Goal: Feedback & Contribution: Contribute content

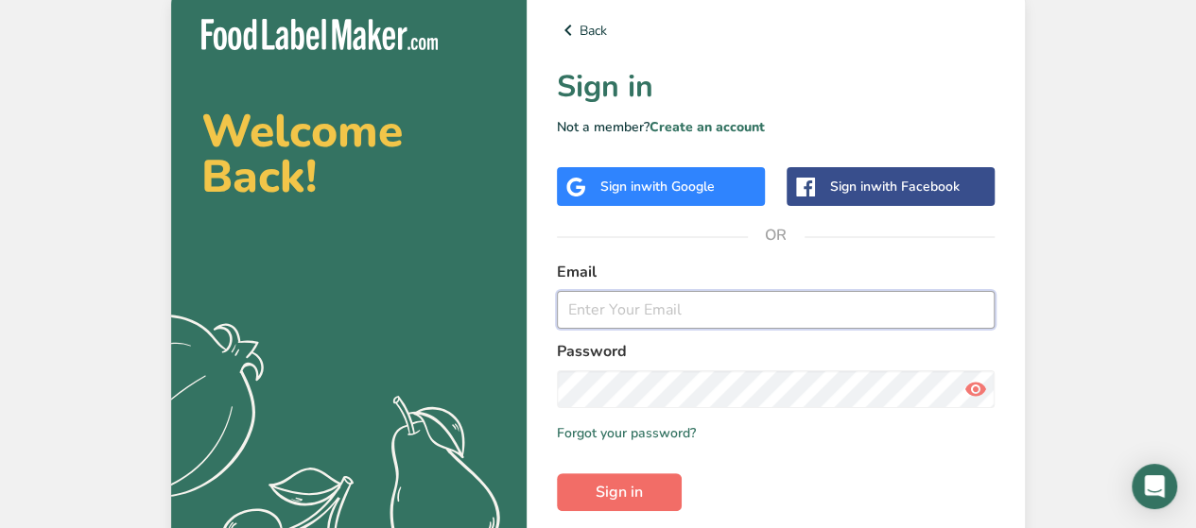
type input "[EMAIL_ADDRESS][DOMAIN_NAME]"
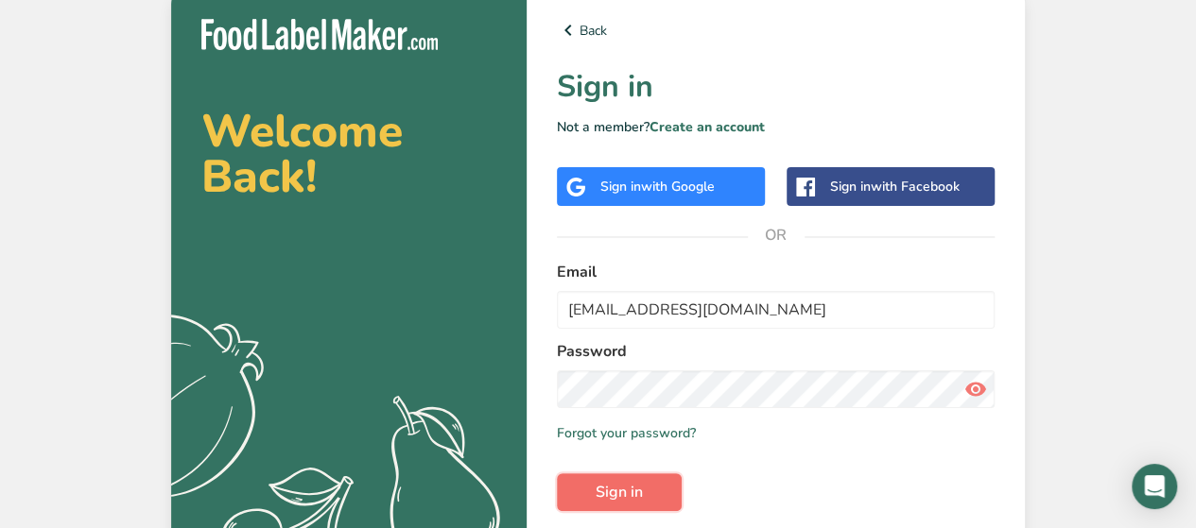
click at [633, 485] on span "Sign in" at bounding box center [618, 492] width 47 height 23
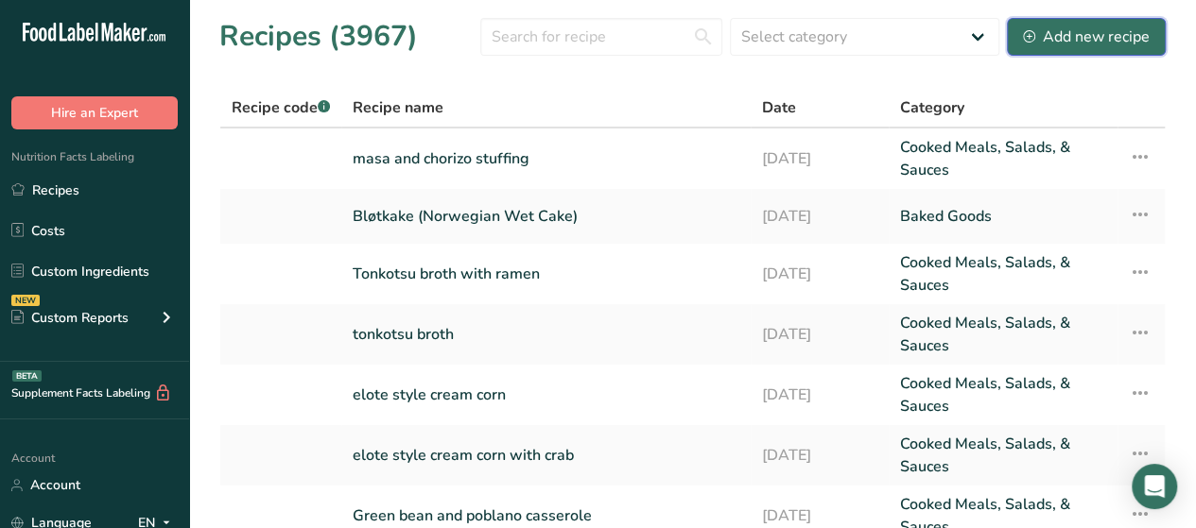
click at [1087, 39] on div "Add new recipe" at bounding box center [1086, 37] width 127 height 23
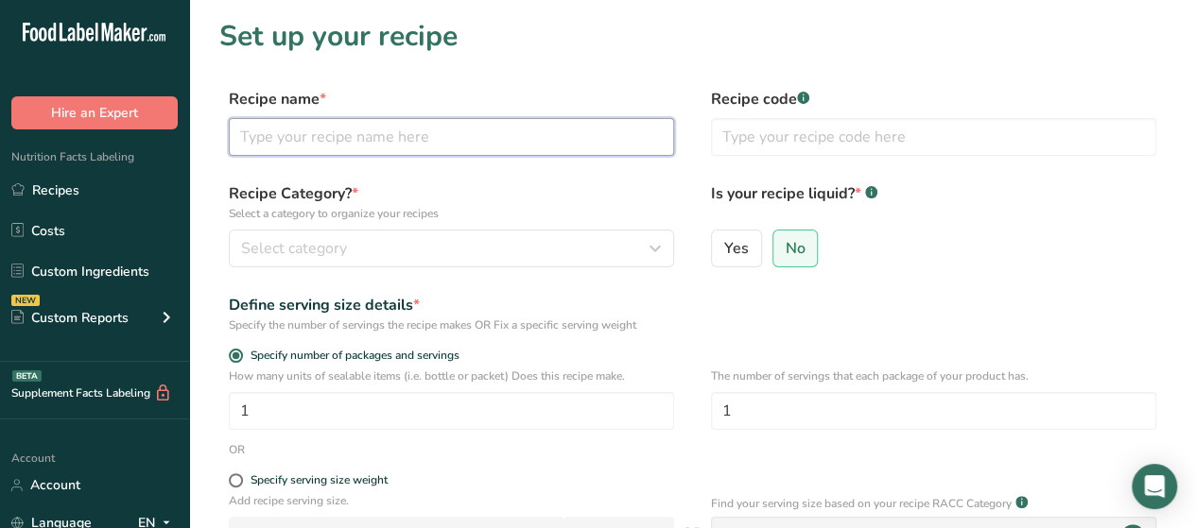
click at [388, 122] on input "text" at bounding box center [451, 137] width 445 height 38
type input "Chocolate Chip Cookie Frappe"
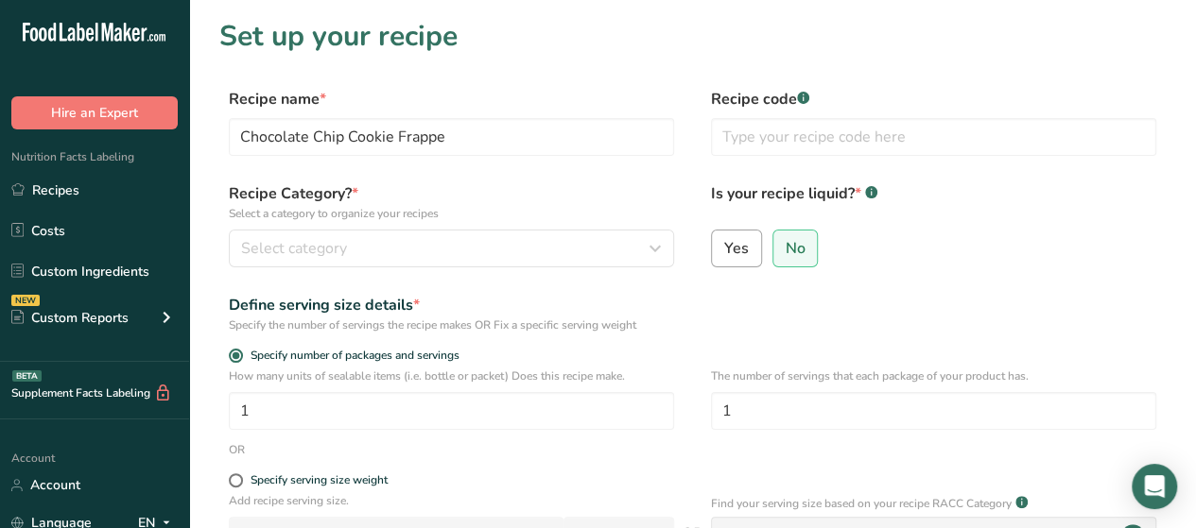
click at [731, 249] on span "Yes" at bounding box center [736, 248] width 25 height 19
click at [724, 249] on input "Yes" at bounding box center [718, 248] width 12 height 12
radio input "true"
radio input "false"
select select "22"
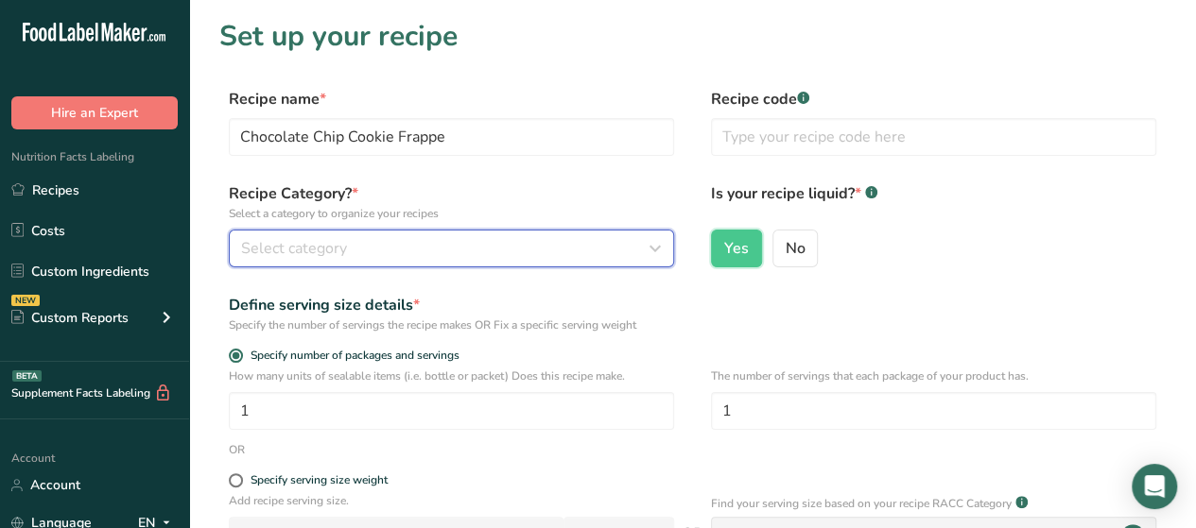
click at [622, 253] on div "Select category" at bounding box center [445, 248] width 409 height 23
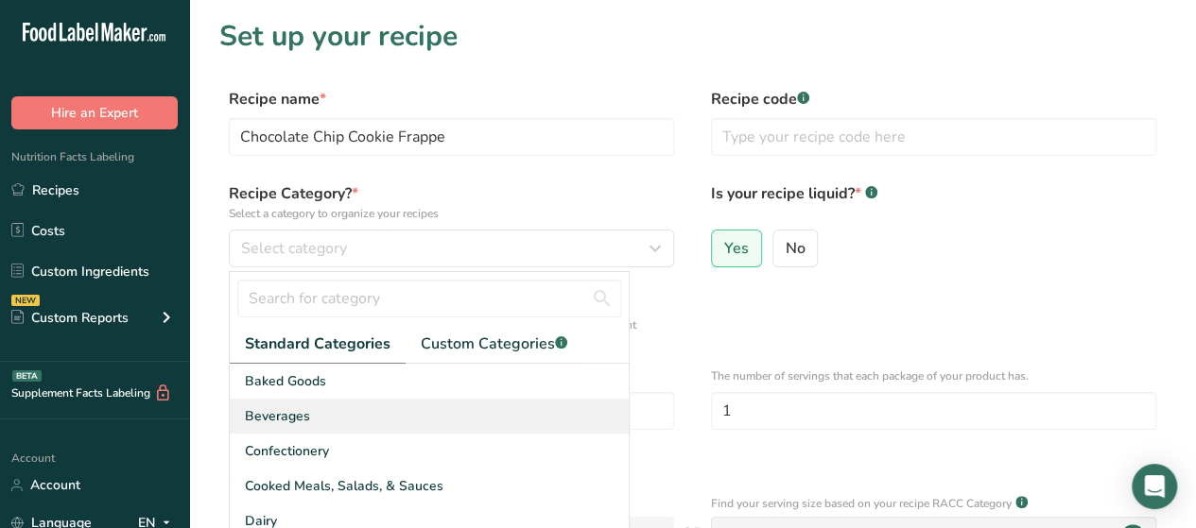
click at [287, 421] on span "Beverages" at bounding box center [277, 416] width 65 height 20
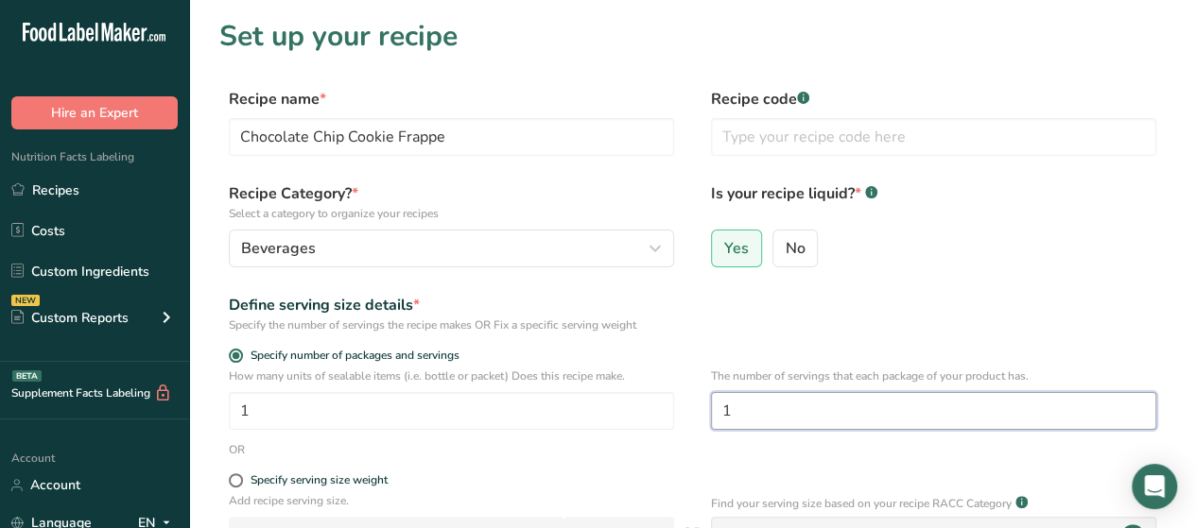
click at [768, 402] on input "1" at bounding box center [933, 411] width 445 height 38
type input "4"
click at [785, 319] on div "Define serving size details * Specify the number of servings the recipe makes O…" at bounding box center [692, 314] width 946 height 40
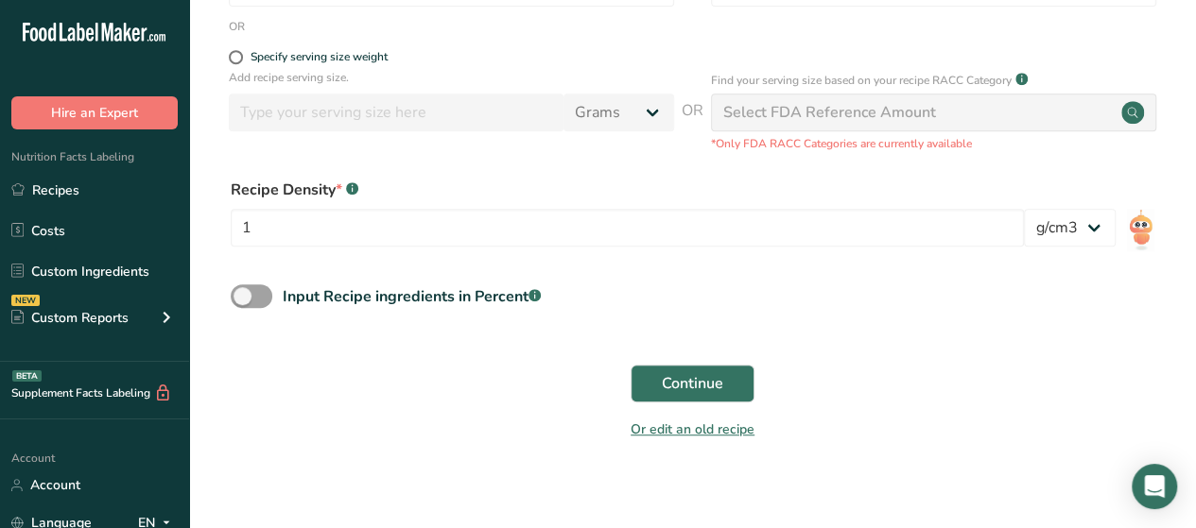
scroll to position [420, 0]
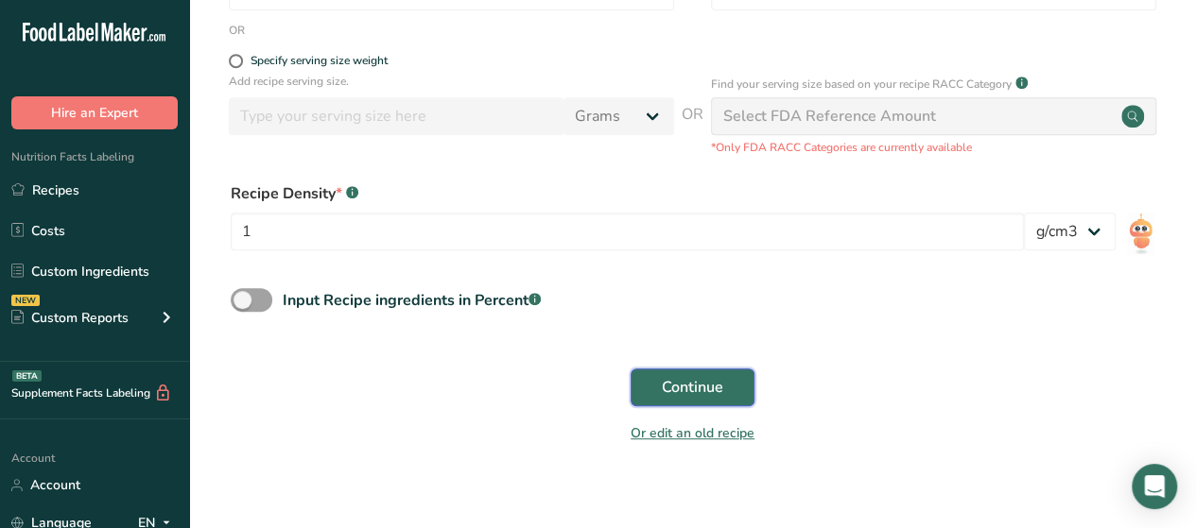
click at [694, 394] on span "Continue" at bounding box center [692, 387] width 61 height 23
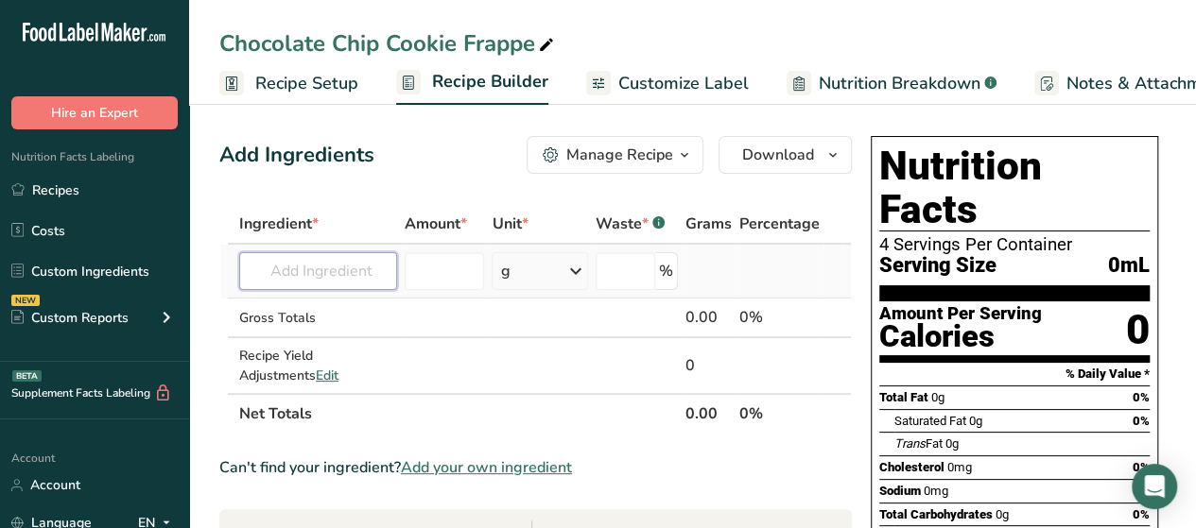
click at [306, 272] on input "text" at bounding box center [318, 271] width 158 height 38
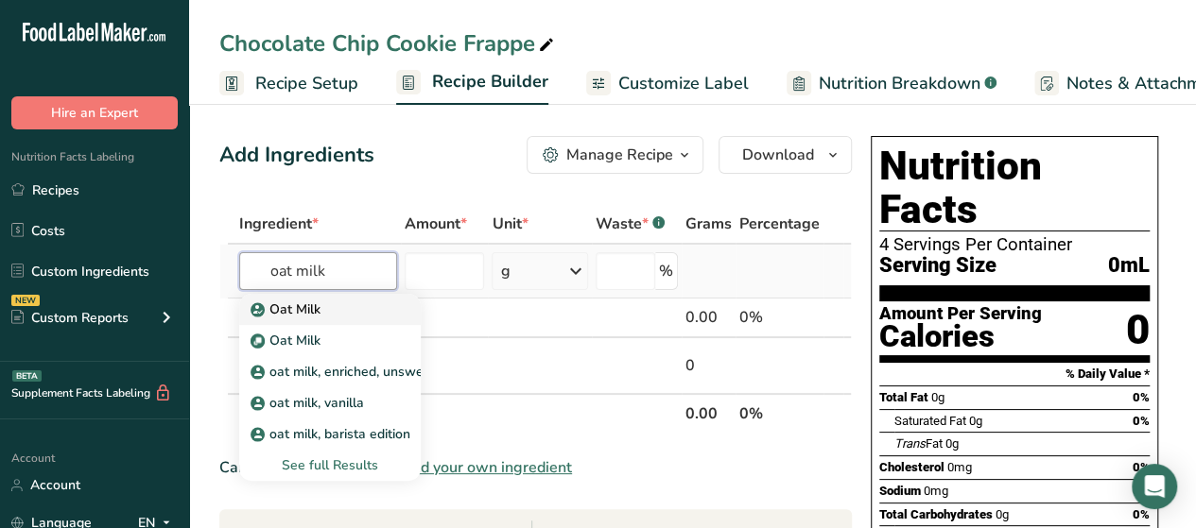
type input "oat milk"
click at [306, 302] on p "Oat Milk" at bounding box center [287, 310] width 66 height 20
type input "Oat Milk"
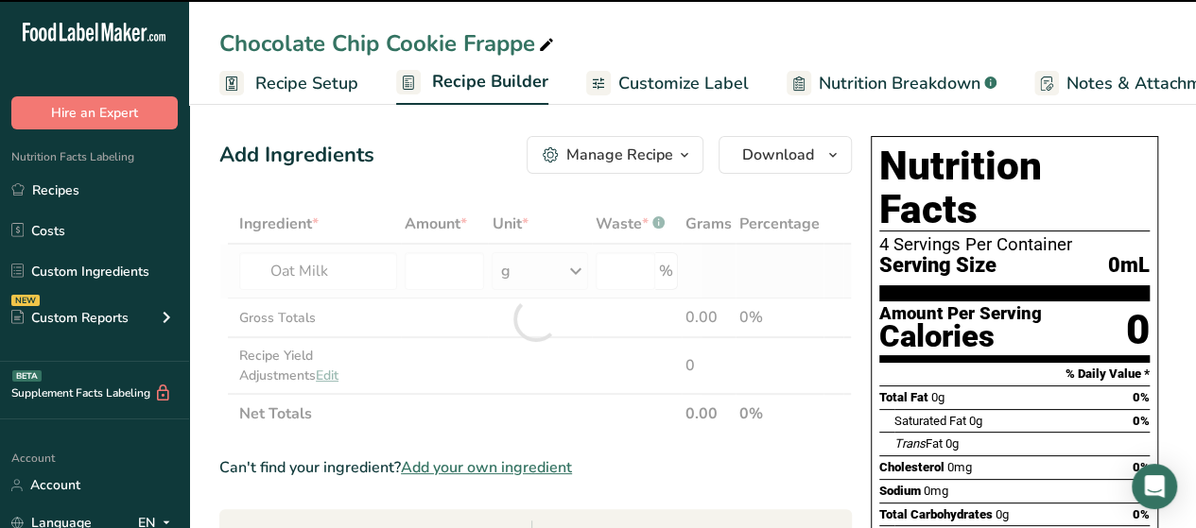
type input "0"
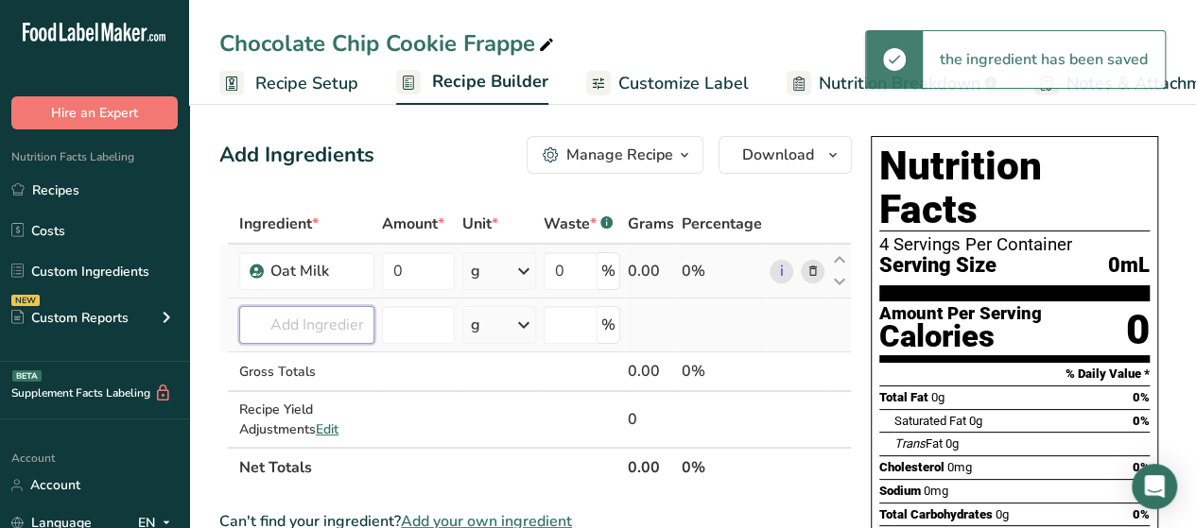
click at [307, 319] on input "text" at bounding box center [306, 325] width 135 height 38
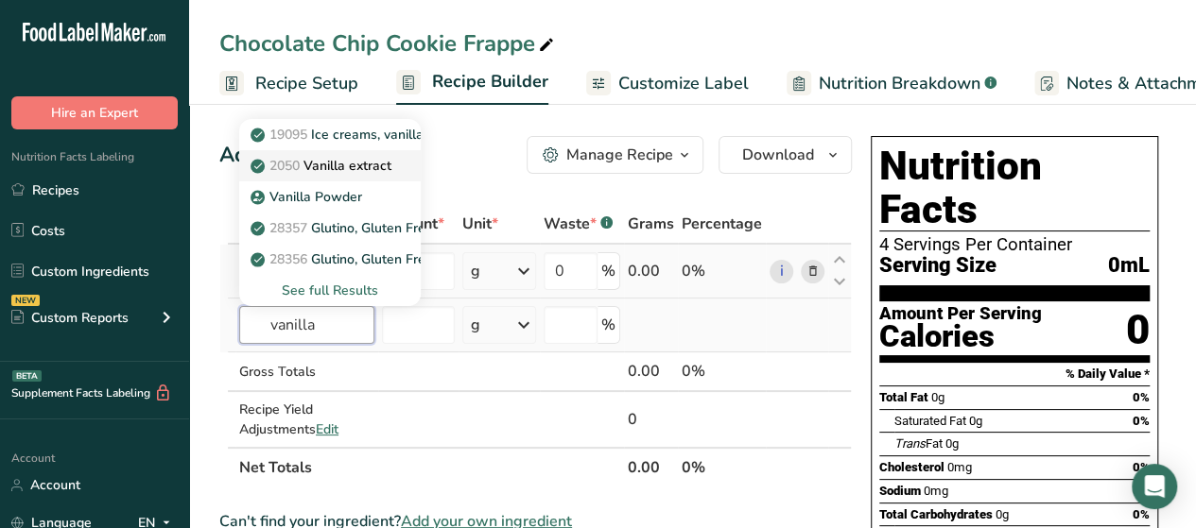
type input "vanilla"
click at [345, 169] on p "2050 Vanilla extract" at bounding box center [322, 166] width 137 height 20
type input "Vanilla extract"
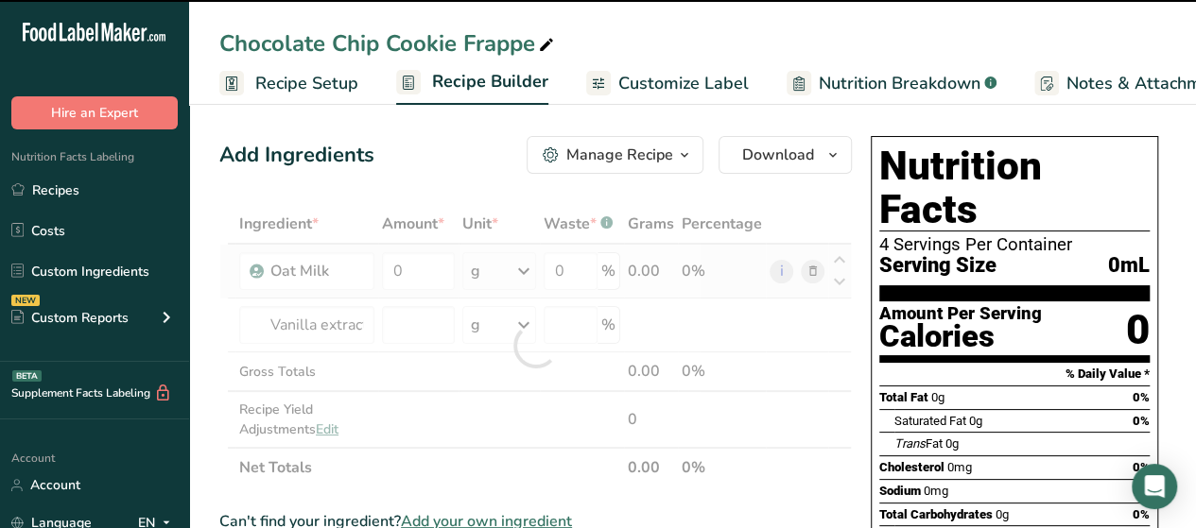
type input "0"
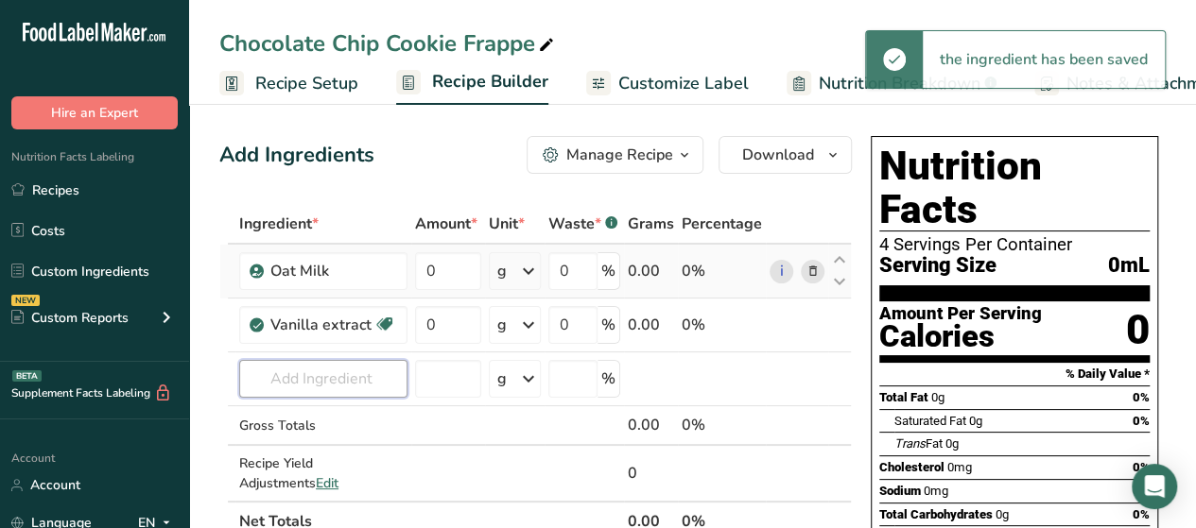
click at [355, 375] on input "text" at bounding box center [323, 379] width 168 height 38
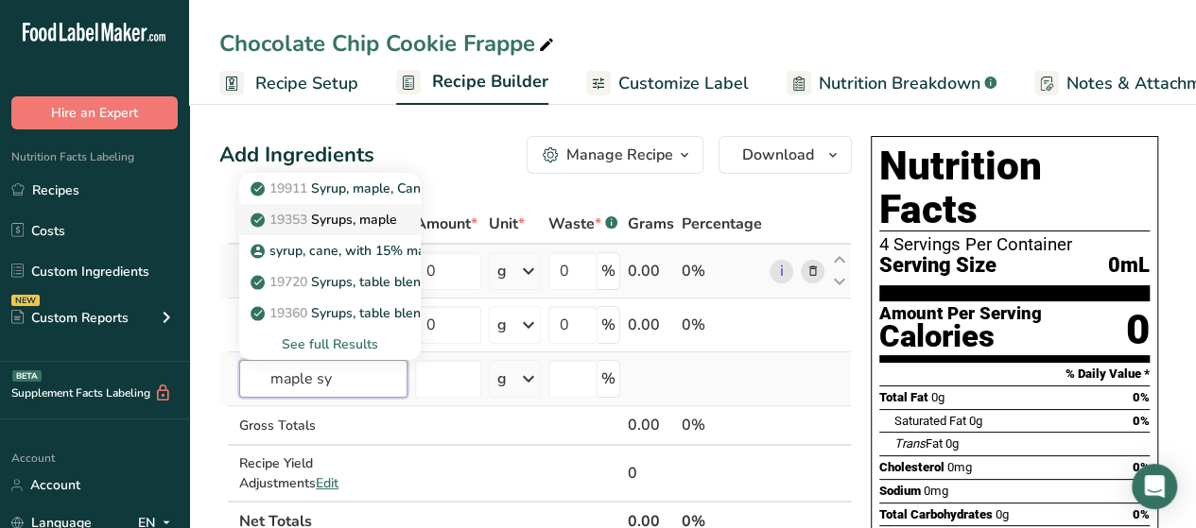
type input "maple sy"
click at [342, 218] on p "19353 Syrups, maple" at bounding box center [325, 220] width 143 height 20
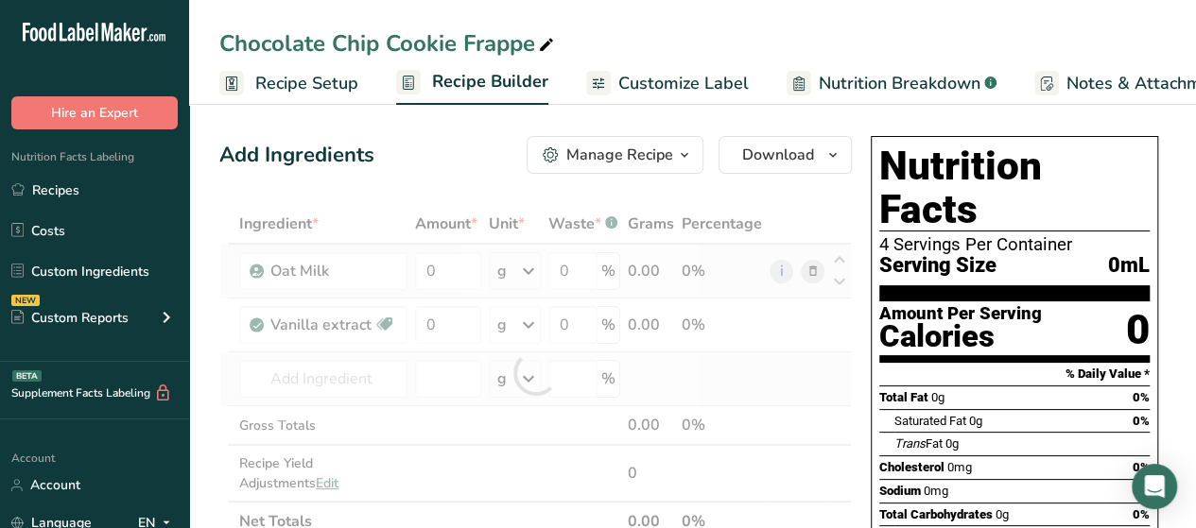
type input "Syrups, maple"
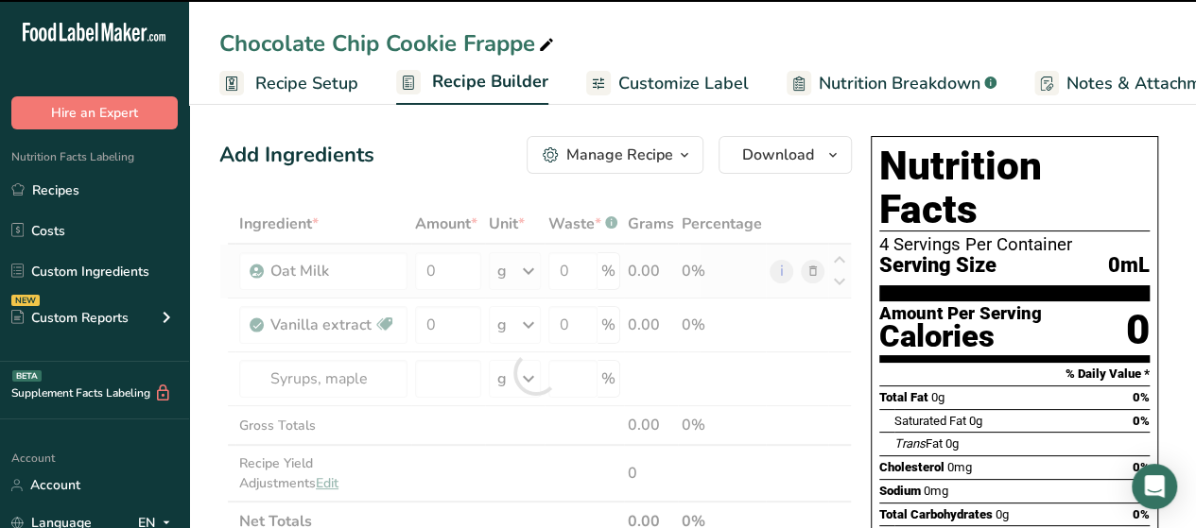
type input "0"
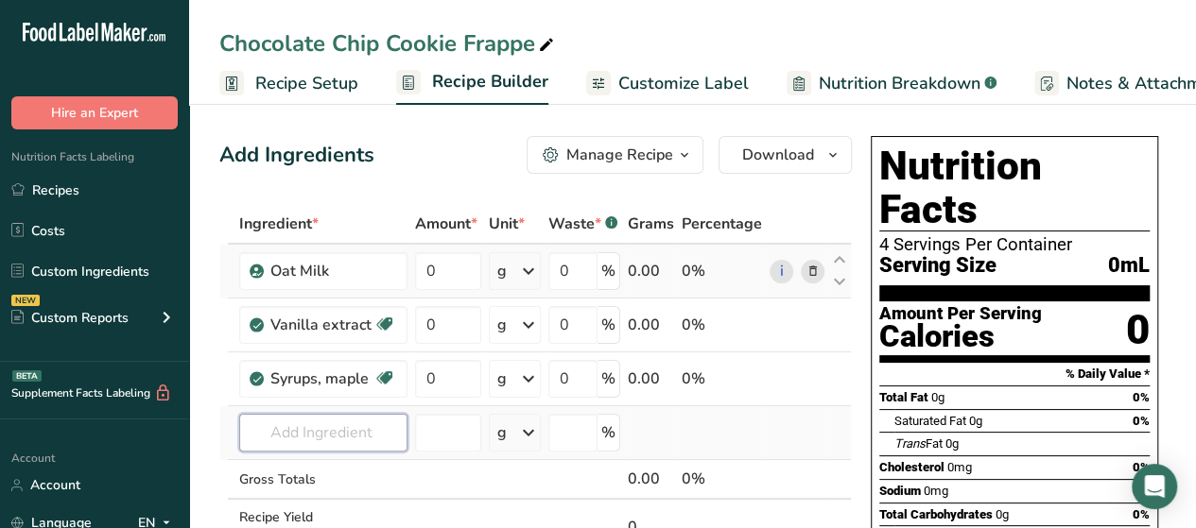
click at [303, 417] on input "text" at bounding box center [323, 433] width 168 height 38
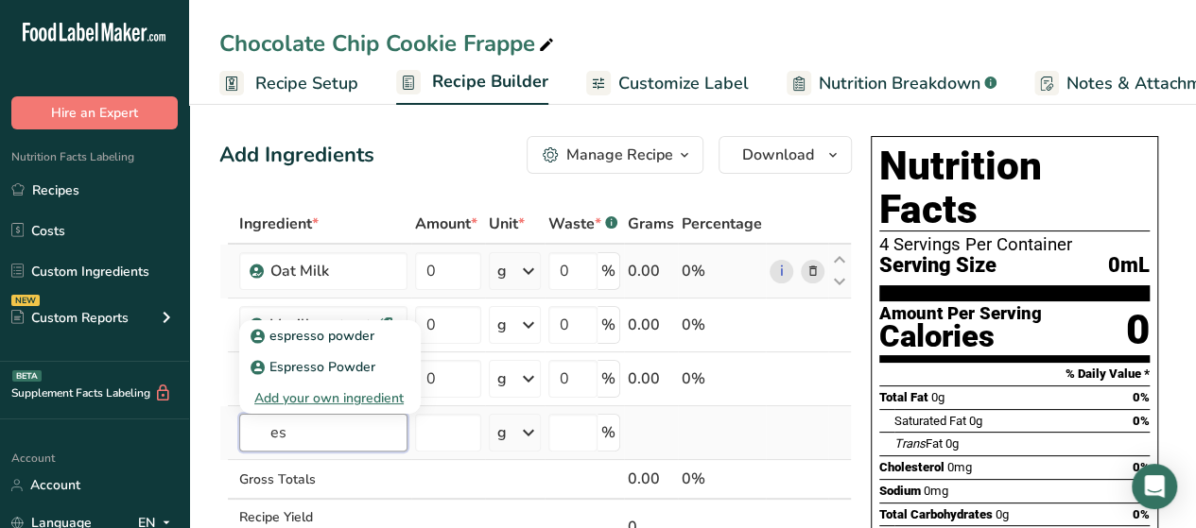
type input "e"
type input "i"
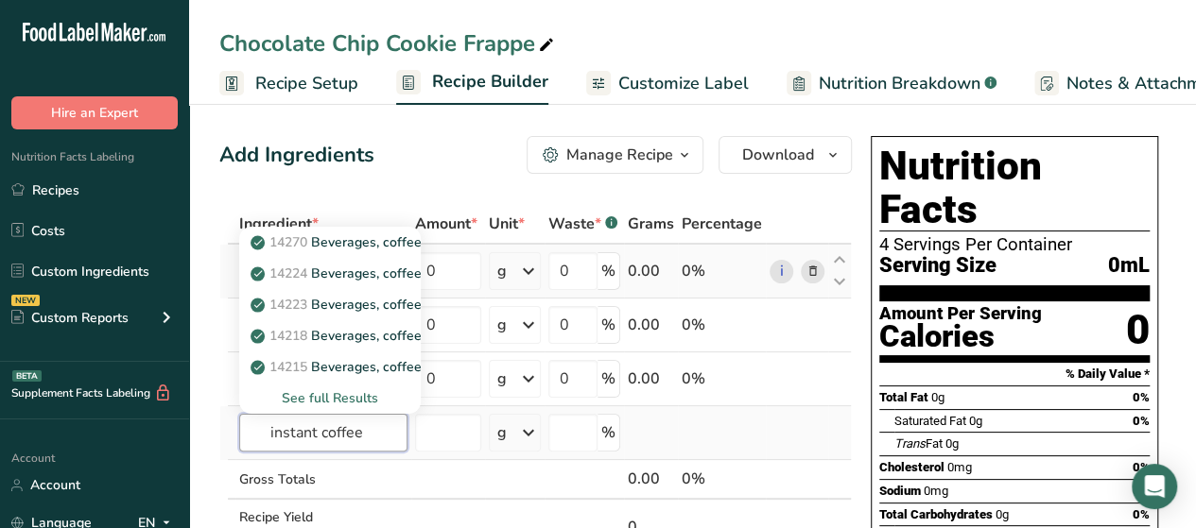
type input "instant coffee"
click at [326, 394] on div "See full Results" at bounding box center [329, 398] width 151 height 20
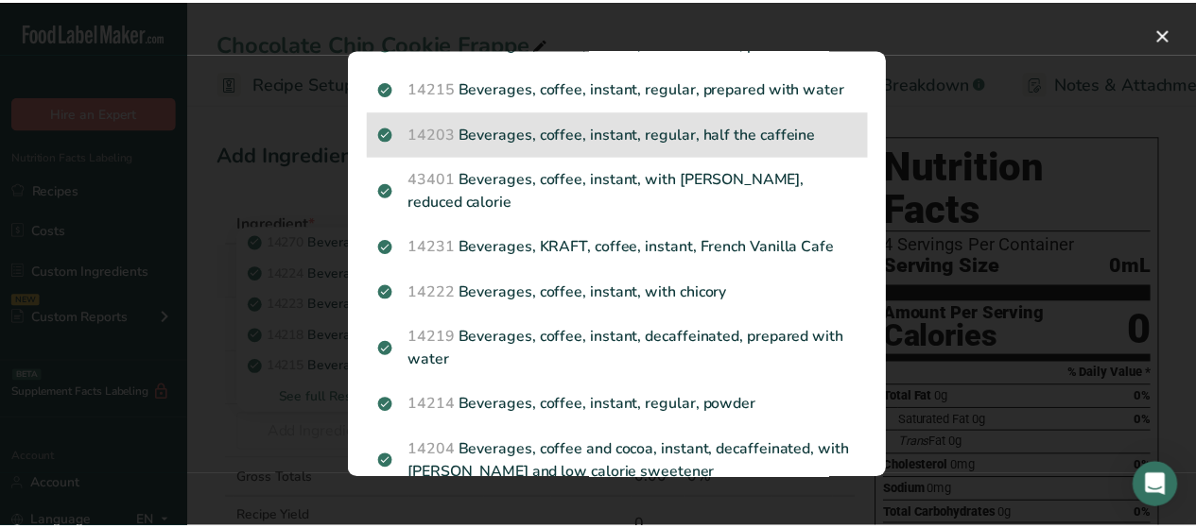
scroll to position [280, 0]
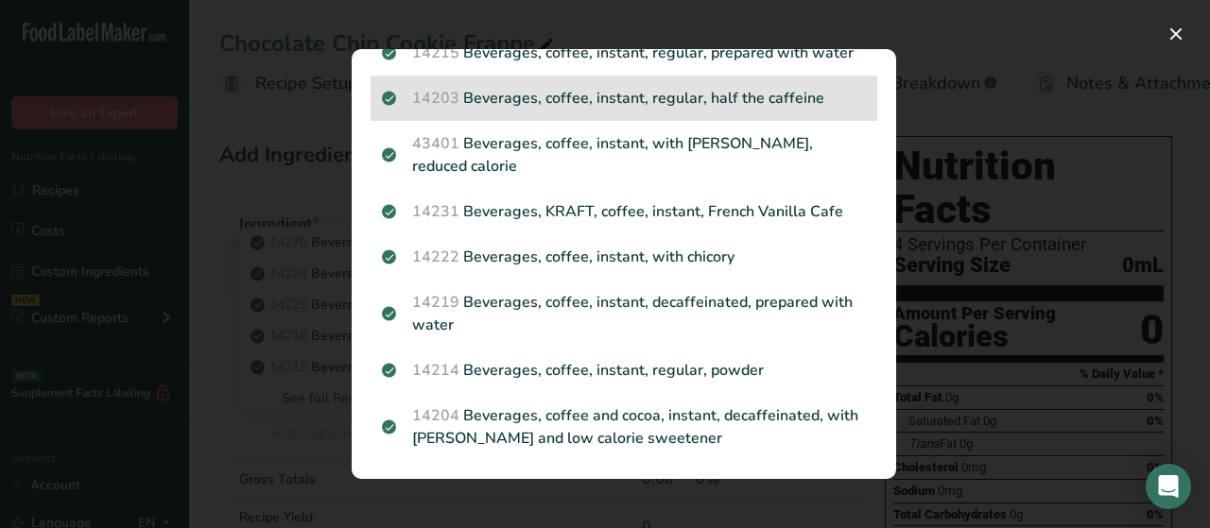
click at [454, 376] on span "14214" at bounding box center [435, 370] width 47 height 21
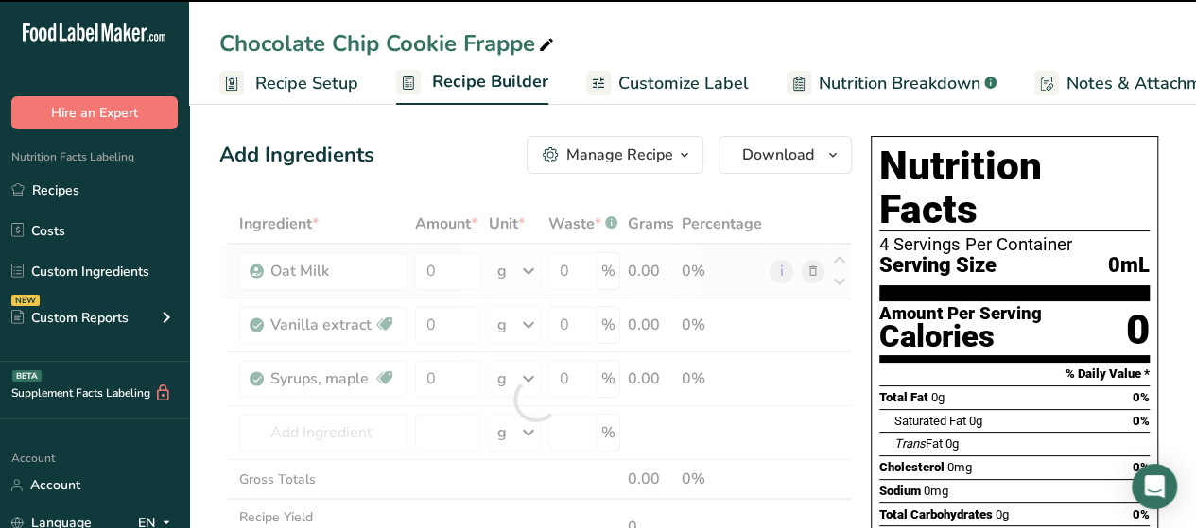
type input "0"
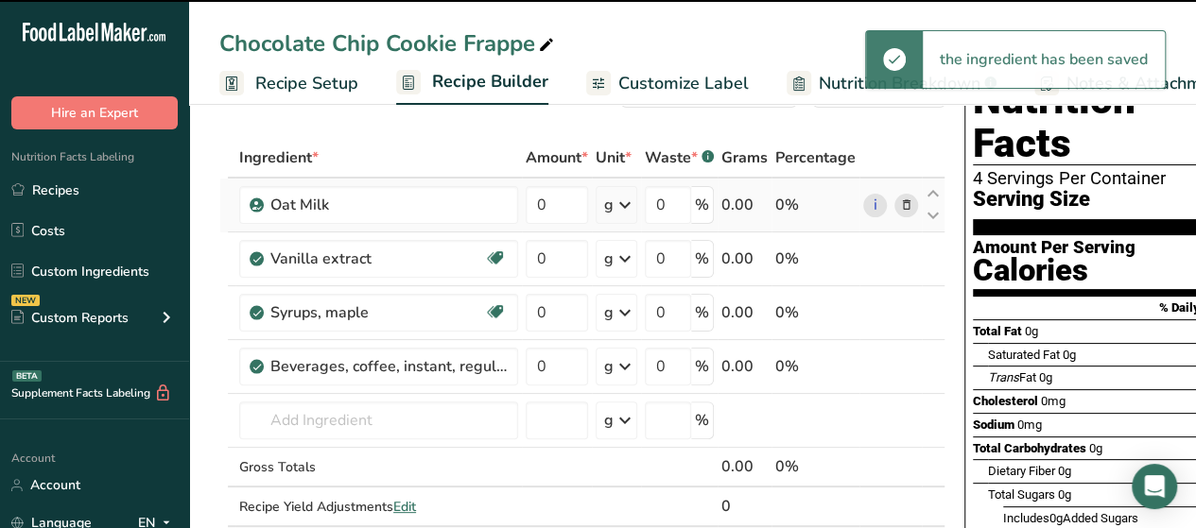
scroll to position [74, 0]
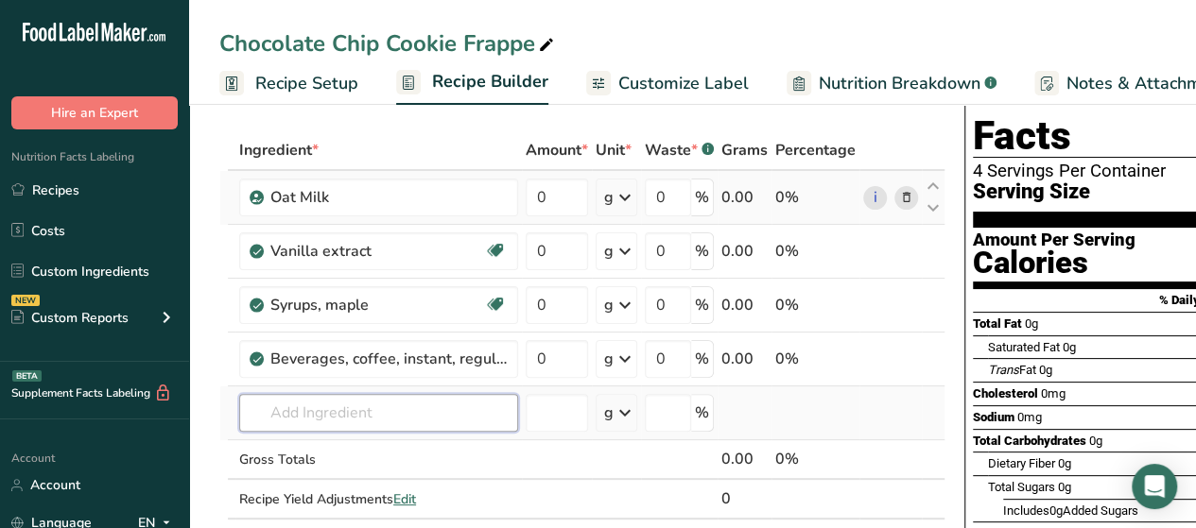
click at [327, 413] on input "text" at bounding box center [378, 413] width 279 height 38
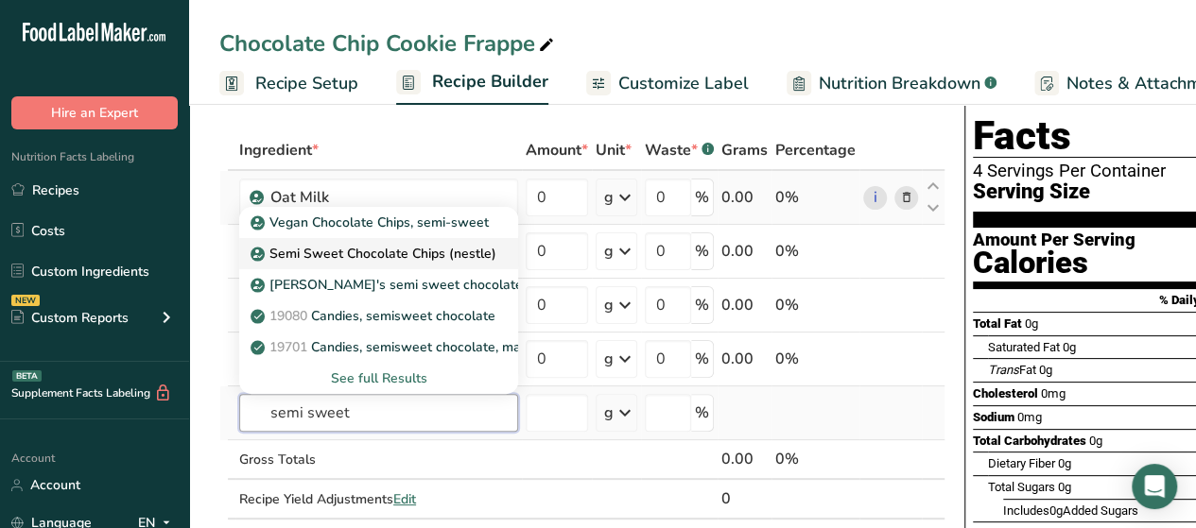
type input "semi sweet"
click at [367, 252] on p "Semi Sweet Chocolate Chips (nestle)" at bounding box center [375, 254] width 242 height 20
type input "Semi Sweet Chocolate Chips (nestle)"
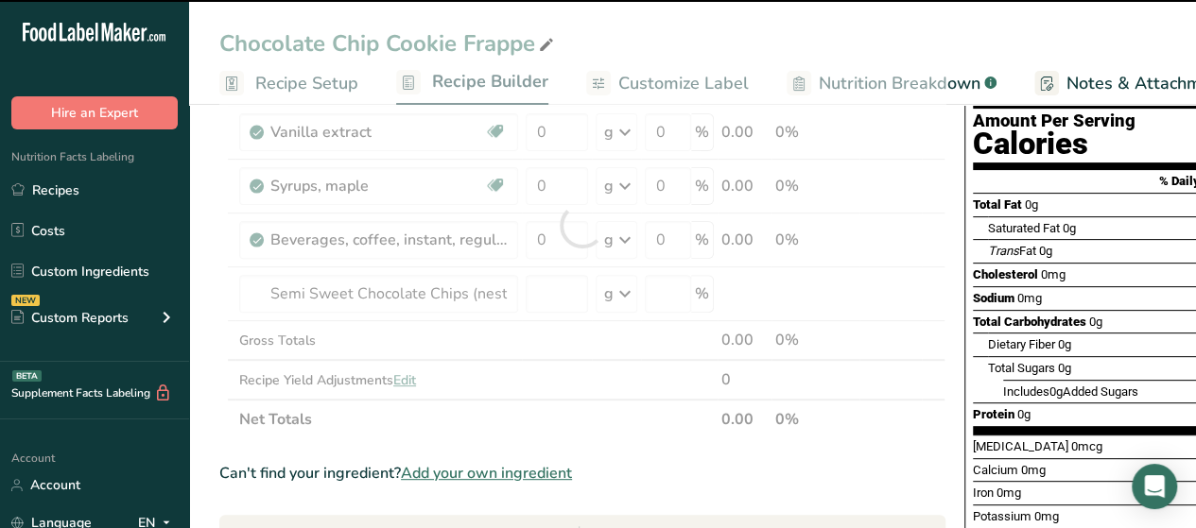
scroll to position [194, 0]
type input "0"
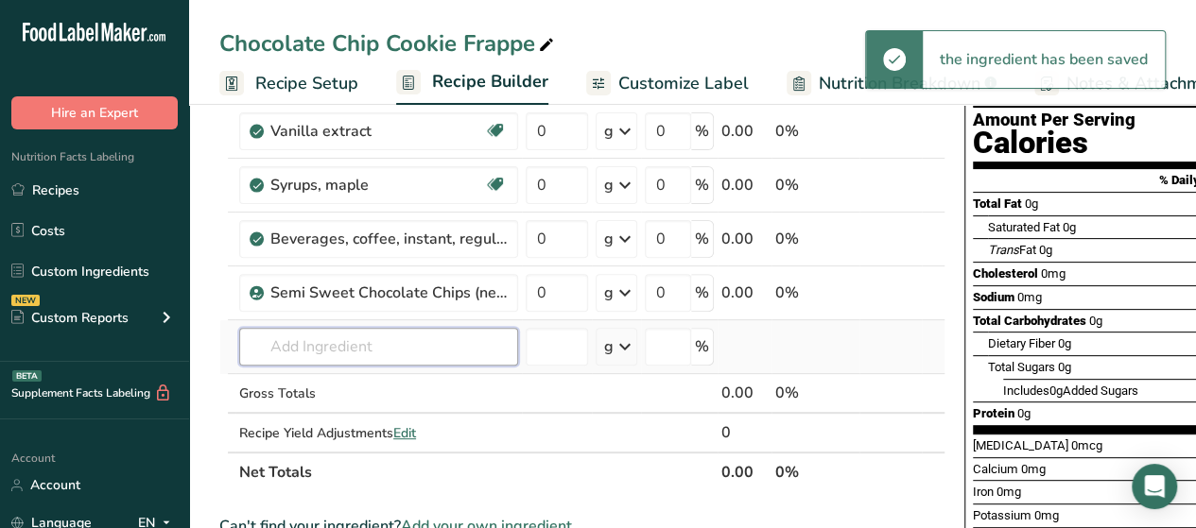
click at [392, 353] on input "text" at bounding box center [378, 347] width 279 height 38
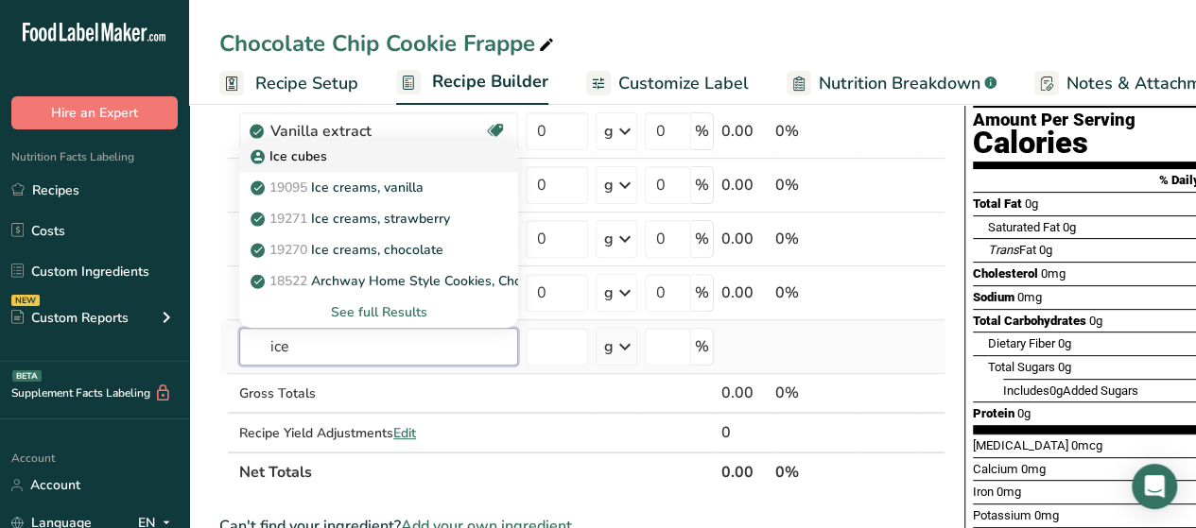
type input "ice"
click at [312, 150] on p "Ice cubes" at bounding box center [290, 157] width 73 height 20
type input "Ice cubes"
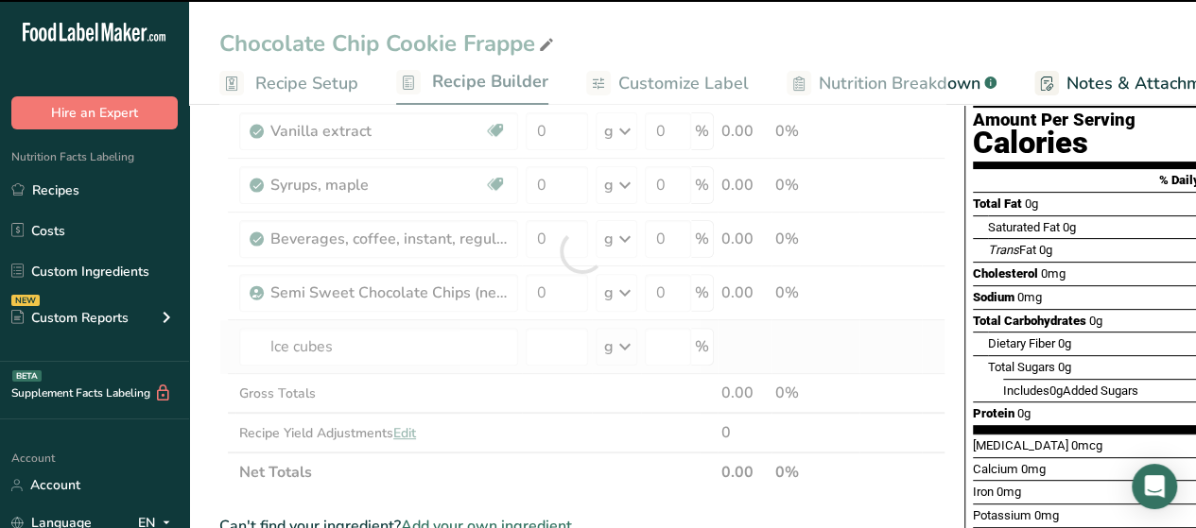
type input "0"
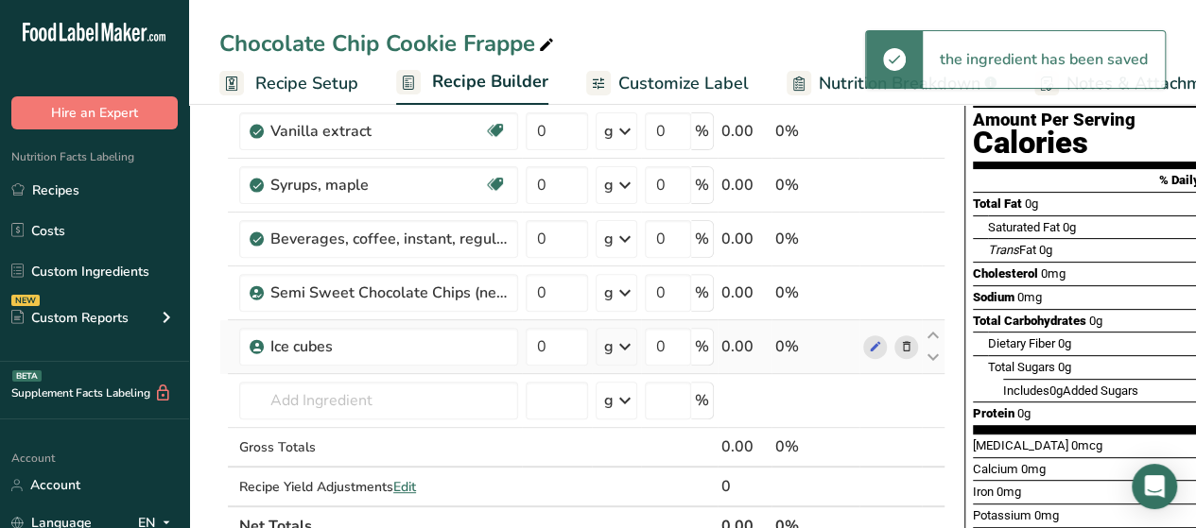
click at [900, 347] on icon at bounding box center [906, 347] width 13 height 20
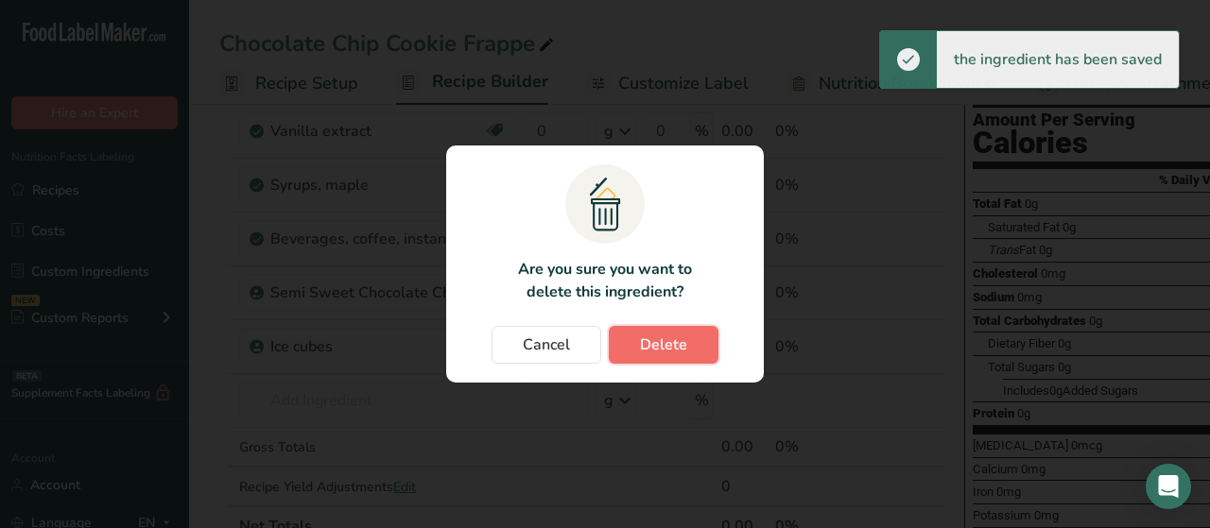
click at [666, 343] on span "Delete" at bounding box center [663, 345] width 47 height 23
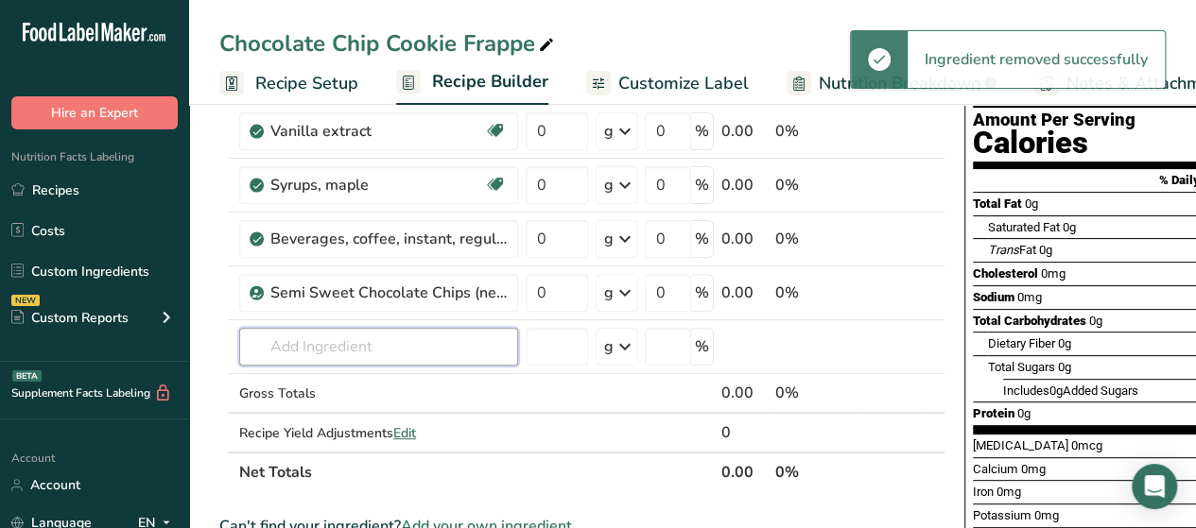
click at [369, 353] on input "text" at bounding box center [378, 347] width 279 height 38
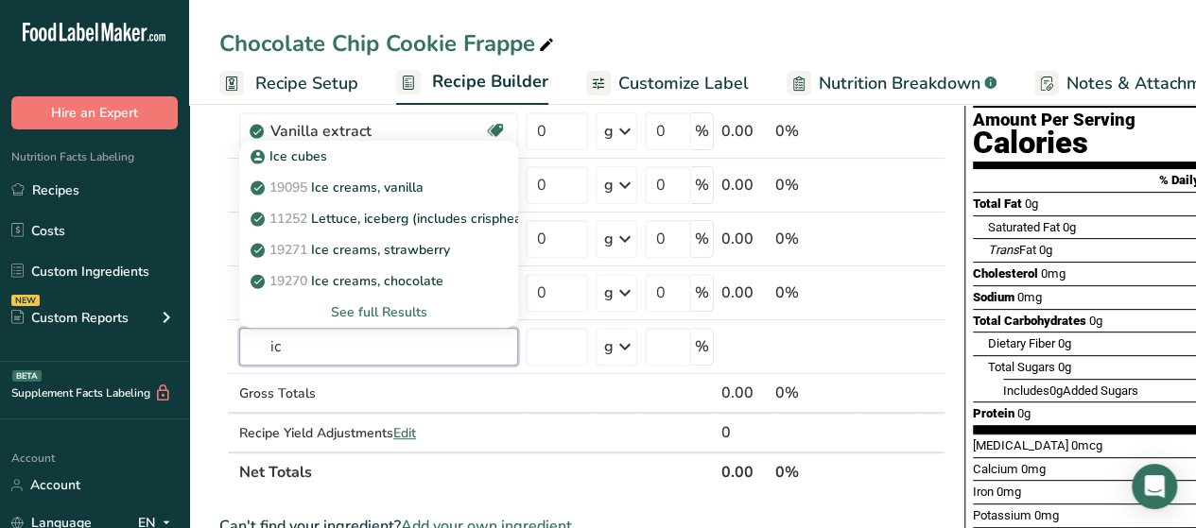
type input "i"
type input "water"
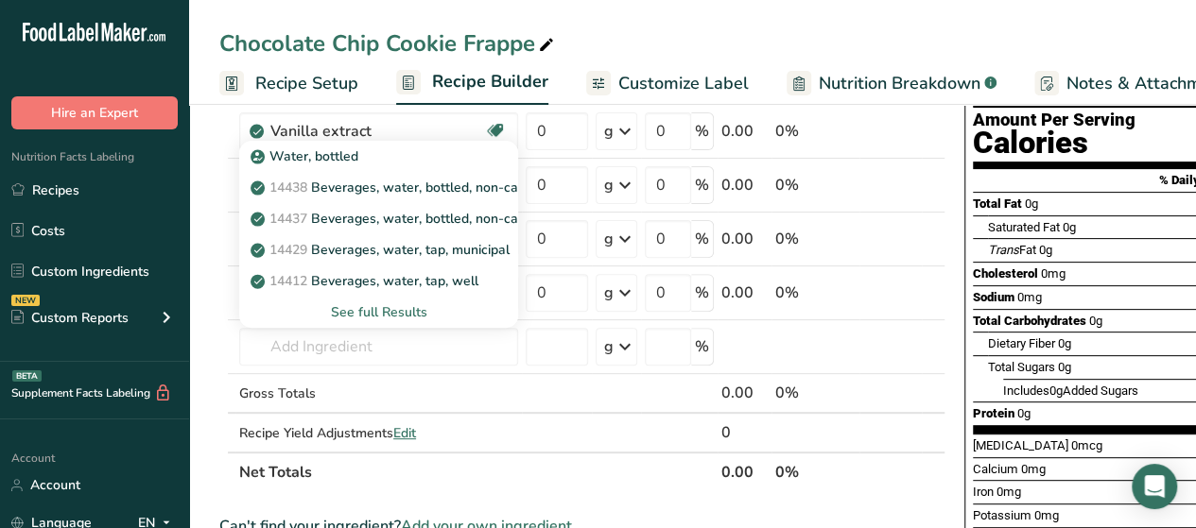
click at [393, 308] on div "See full Results" at bounding box center [378, 312] width 249 height 20
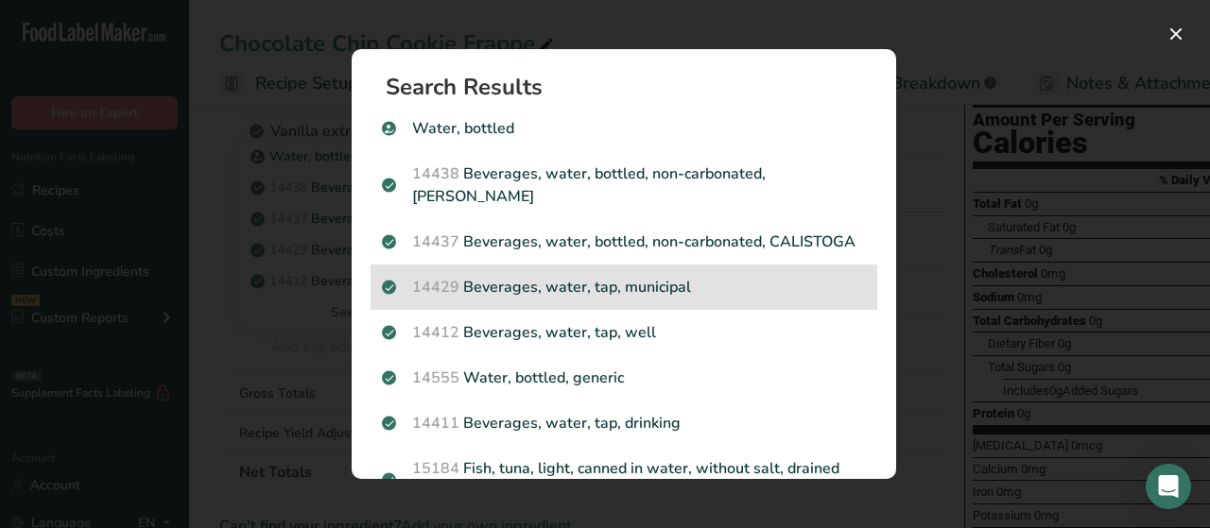
click at [588, 299] on p "14429 [GEOGRAPHIC_DATA], water, tap, municipal" at bounding box center [624, 287] width 484 height 23
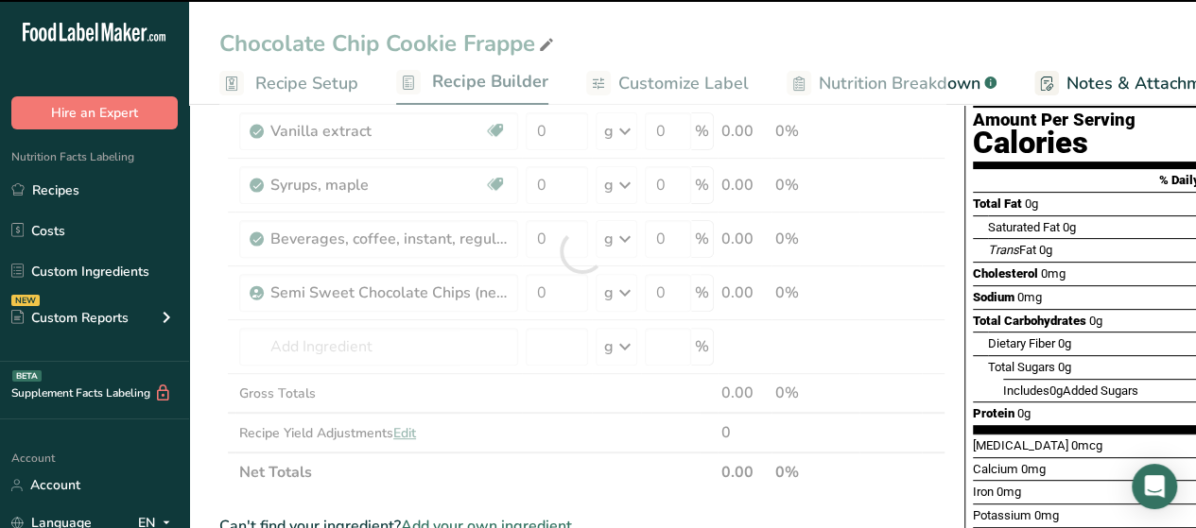
type input "0"
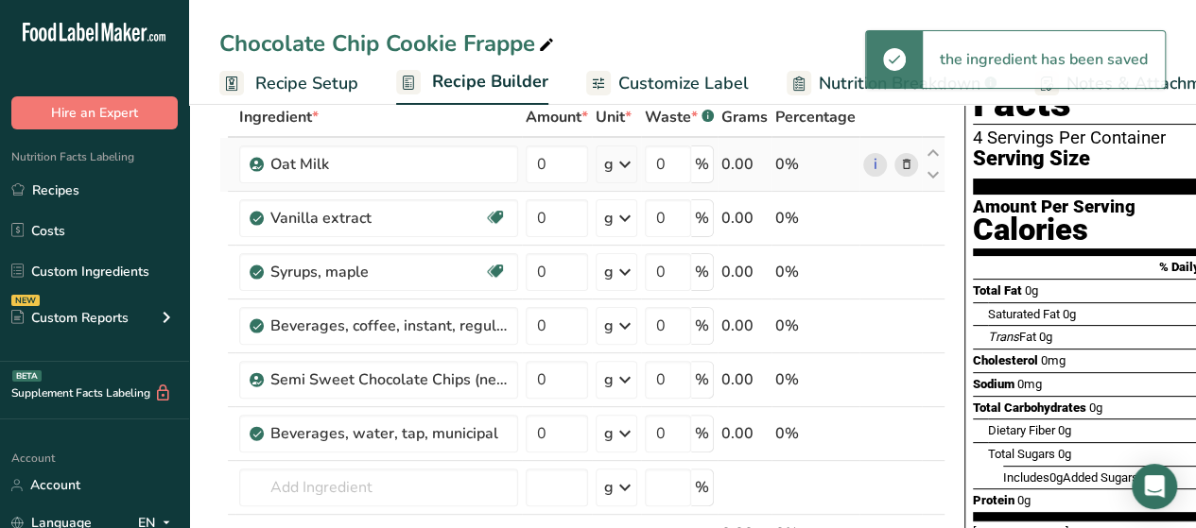
scroll to position [86, 0]
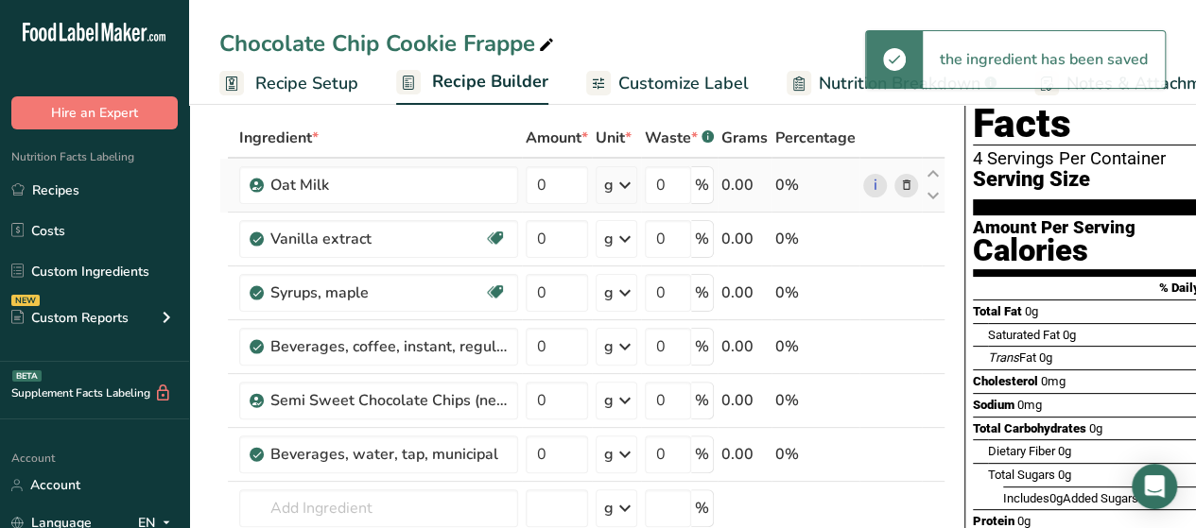
click at [618, 188] on icon at bounding box center [624, 185] width 23 height 34
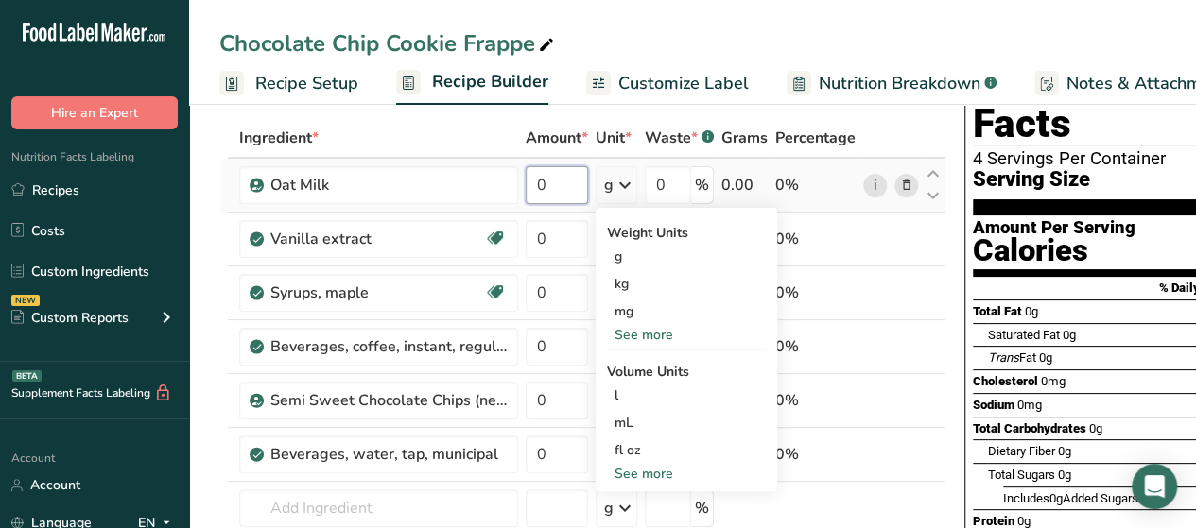
click at [580, 186] on input "0" at bounding box center [557, 185] width 62 height 38
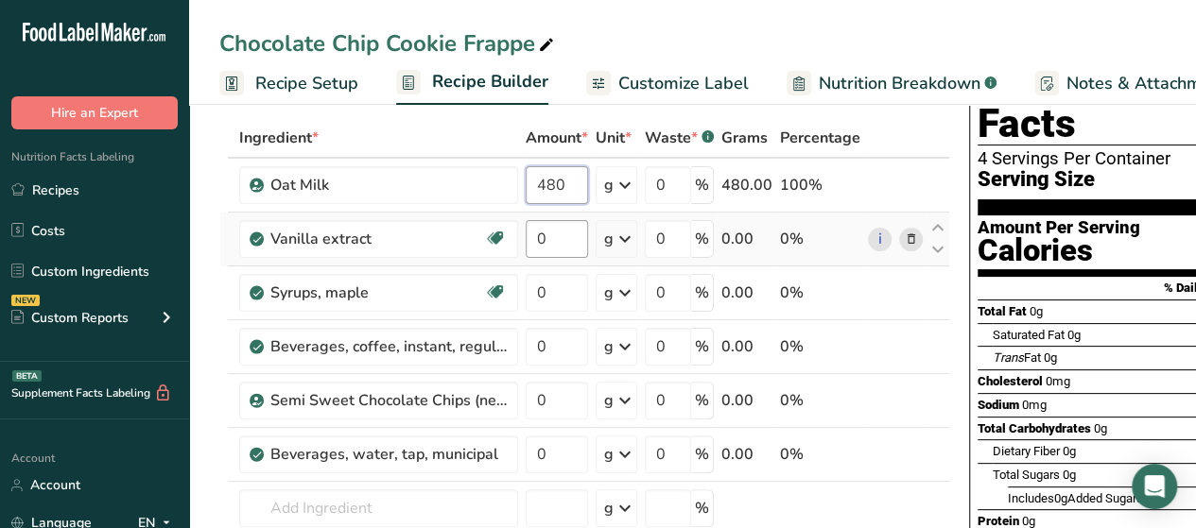
type input "480"
click at [570, 238] on div "Ingredient * Amount * Unit * Waste * .a-a{fill:#347362;}.b-a{fill:#fff;} Grams …" at bounding box center [584, 386] width 731 height 536
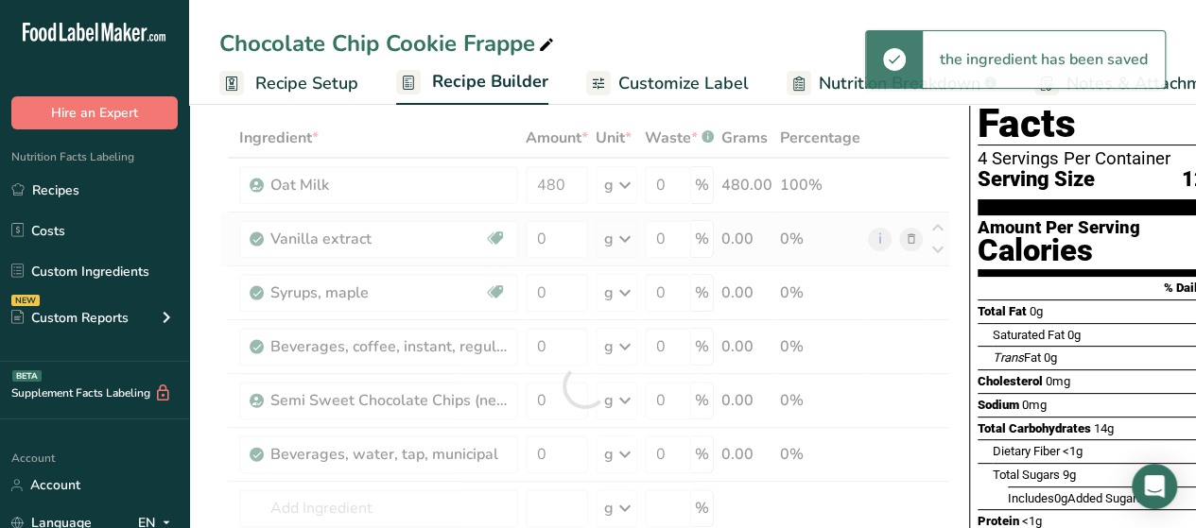
click at [618, 241] on div "Ingredient * Amount * Unit * Waste * .a-a{fill:#347362;}.b-a{fill:#fff;} Grams …" at bounding box center [584, 386] width 731 height 536
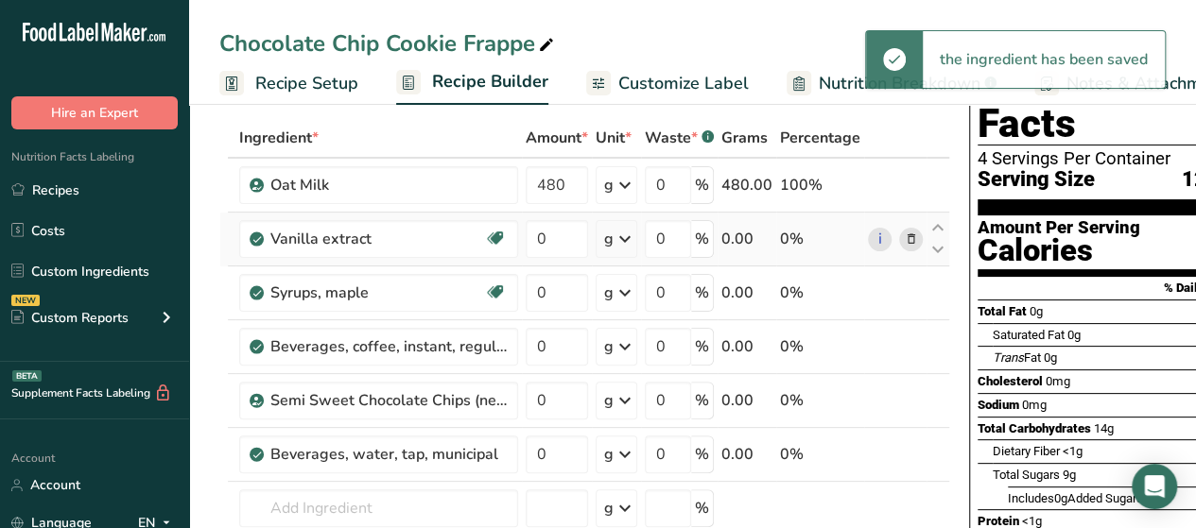
click at [618, 241] on icon at bounding box center [624, 239] width 23 height 34
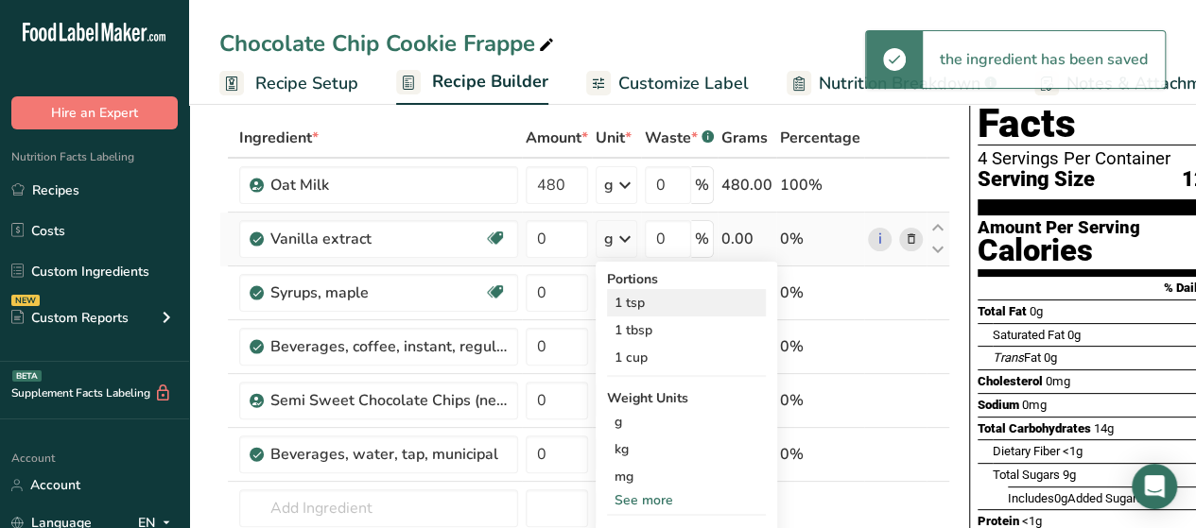
click at [657, 305] on div "1 tsp" at bounding box center [686, 302] width 159 height 27
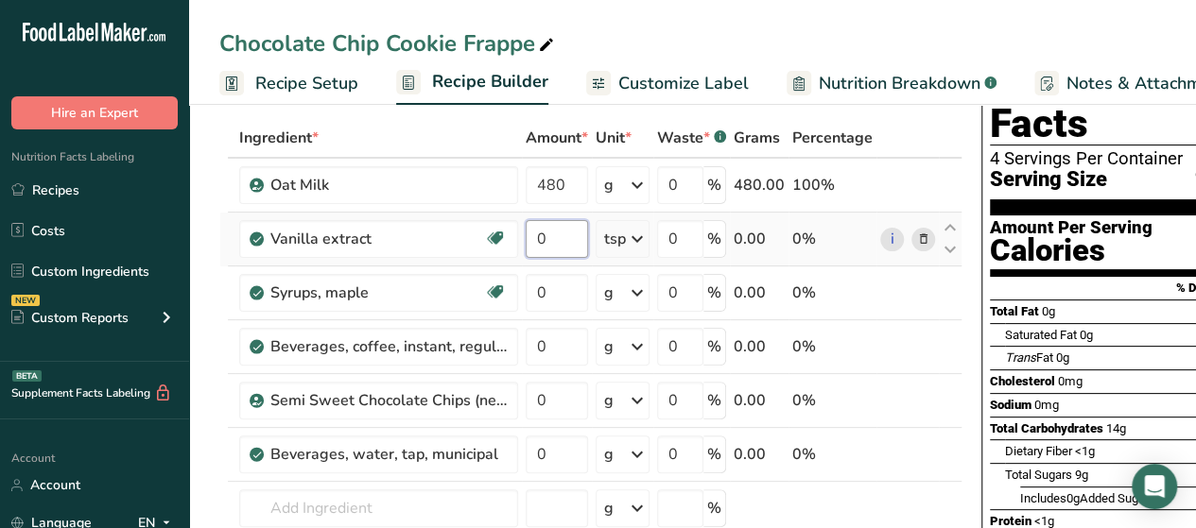
click at [577, 236] on input "0" at bounding box center [557, 239] width 62 height 38
type input "0.5"
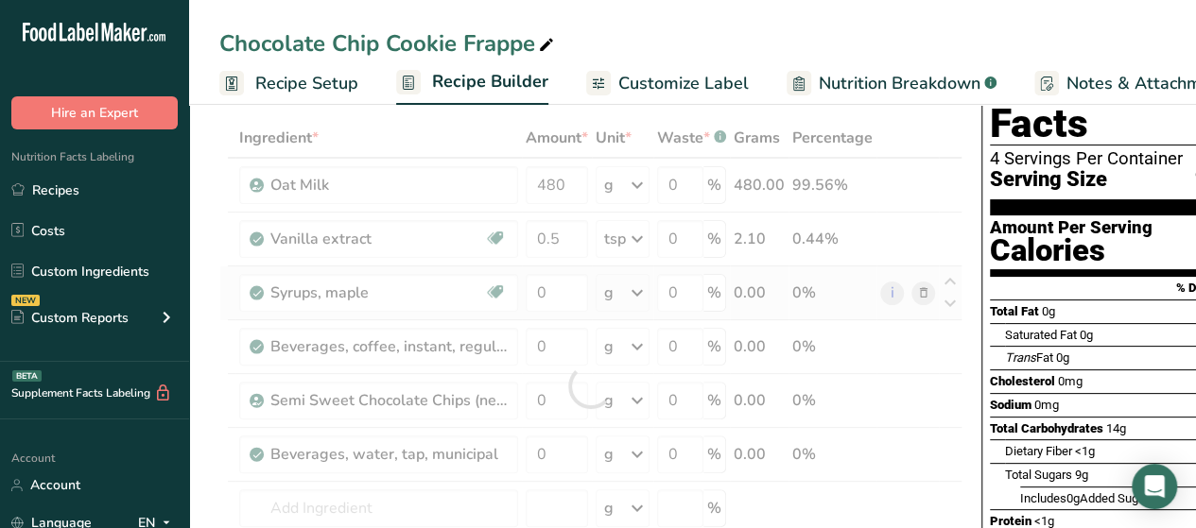
click at [639, 291] on div "Ingredient * Amount * Unit * Waste * .a-a{fill:#347362;}.b-a{fill:#fff;} Grams …" at bounding box center [590, 386] width 743 height 536
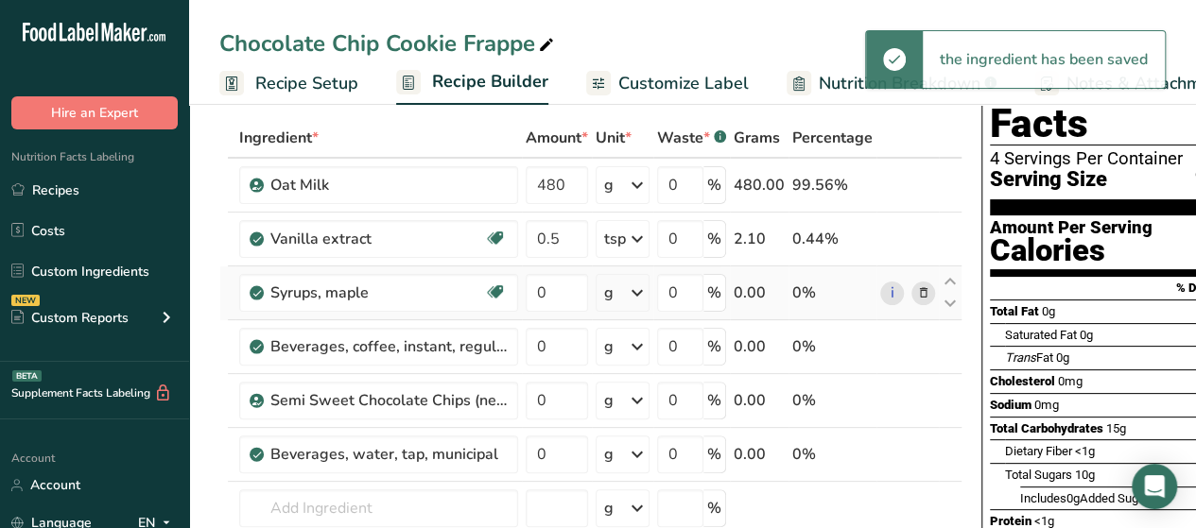
click at [639, 302] on icon at bounding box center [637, 293] width 23 height 34
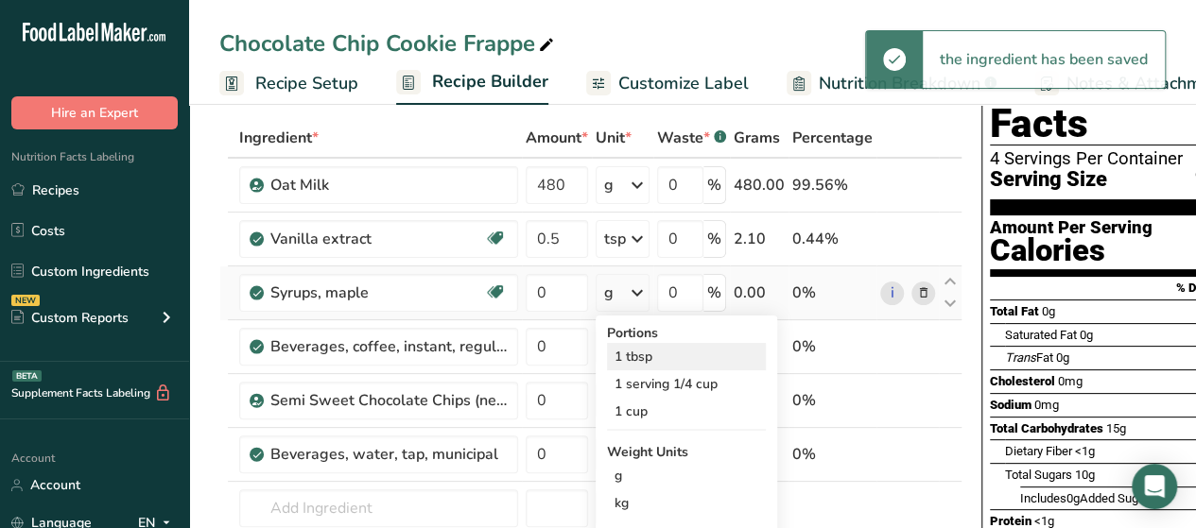
click at [653, 362] on div "1 tbsp" at bounding box center [686, 356] width 159 height 27
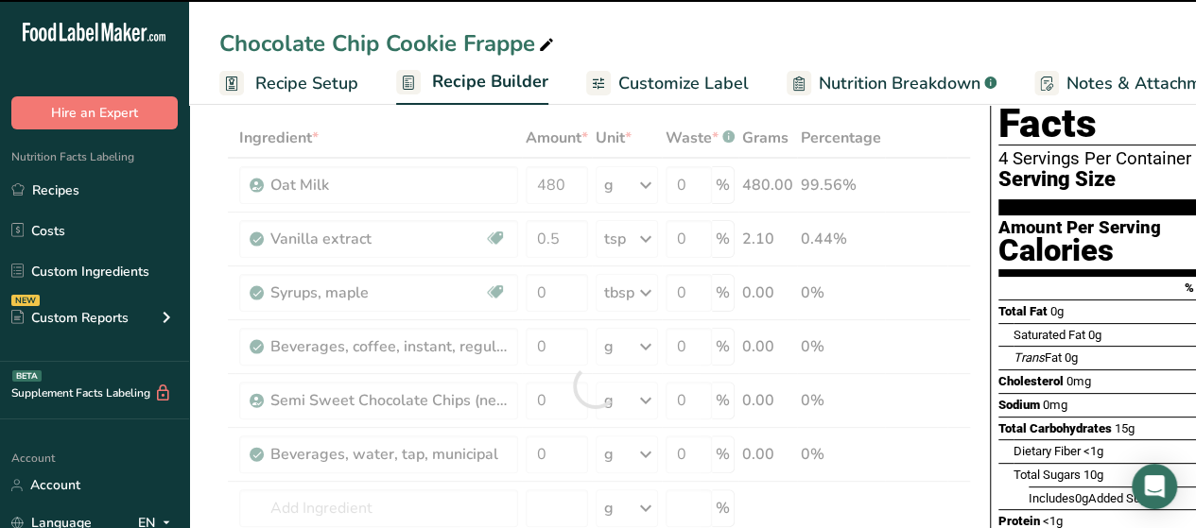
click at [563, 293] on div at bounding box center [594, 386] width 751 height 536
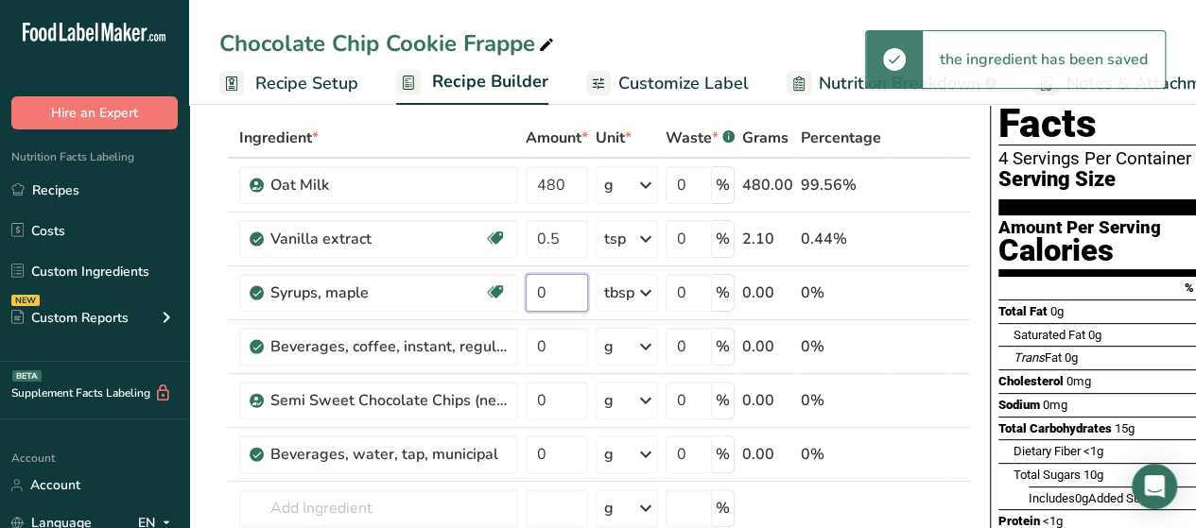
click at [563, 293] on input "0" at bounding box center [557, 293] width 62 height 38
type input "4"
click at [571, 347] on div "Ingredient * Amount * Unit * Waste * .a-a{fill:#347362;}.b-a{fill:#fff;} Grams …" at bounding box center [594, 386] width 751 height 536
click at [650, 345] on div "Ingredient * Amount * Unit * Waste * .a-a{fill:#347362;}.b-a{fill:#fff;} Grams …" at bounding box center [594, 386] width 751 height 536
click at [650, 345] on icon at bounding box center [645, 347] width 23 height 34
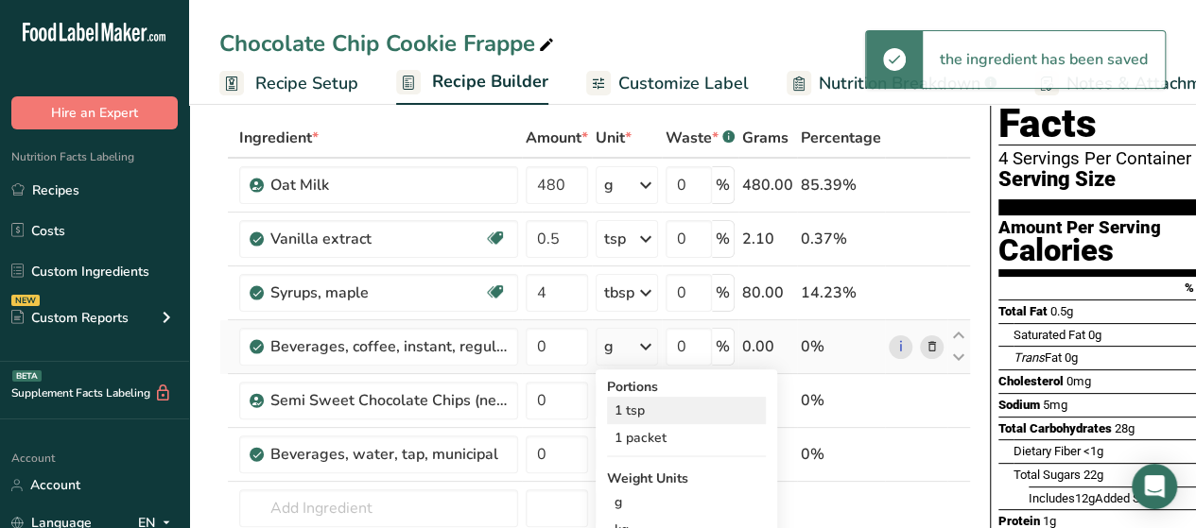
click at [648, 405] on div "1 tsp" at bounding box center [686, 410] width 159 height 27
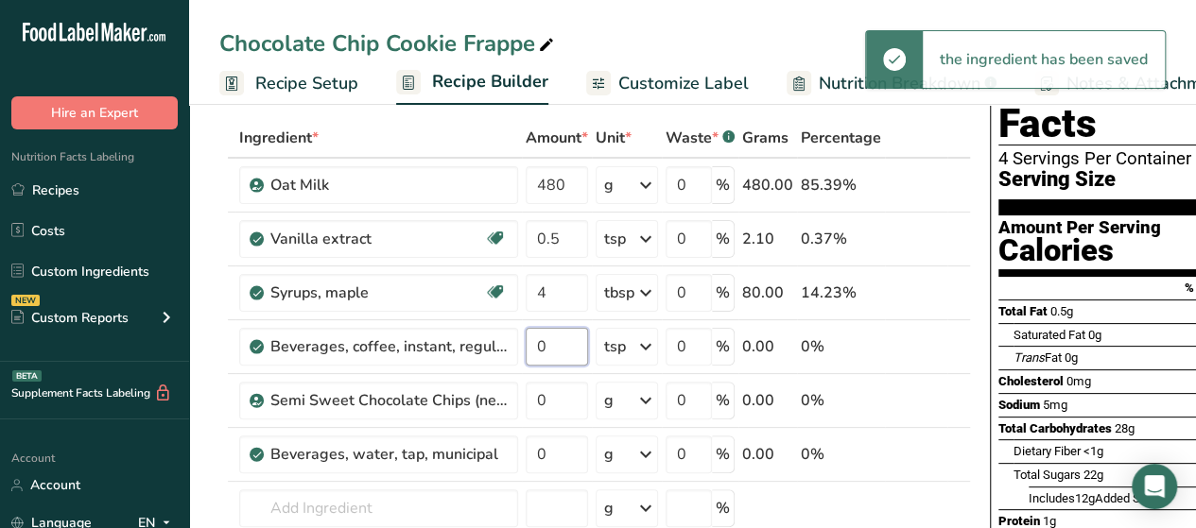
click at [565, 343] on input "0" at bounding box center [557, 347] width 62 height 38
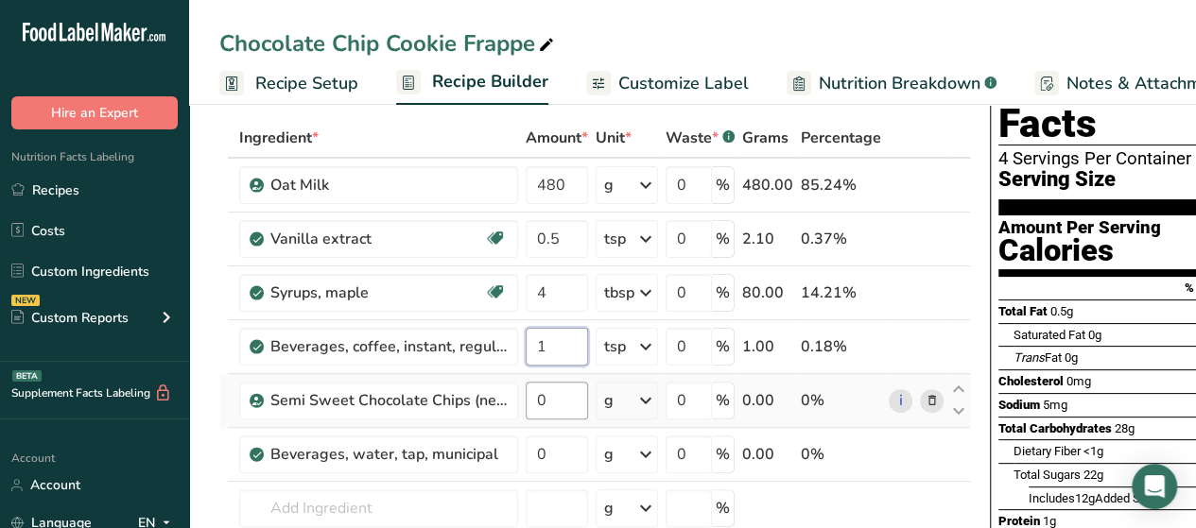
type input "1"
click at [558, 400] on div "Ingredient * Amount * Unit * Waste * .a-a{fill:#347362;}.b-a{fill:#fff;} Grams …" at bounding box center [594, 386] width 751 height 536
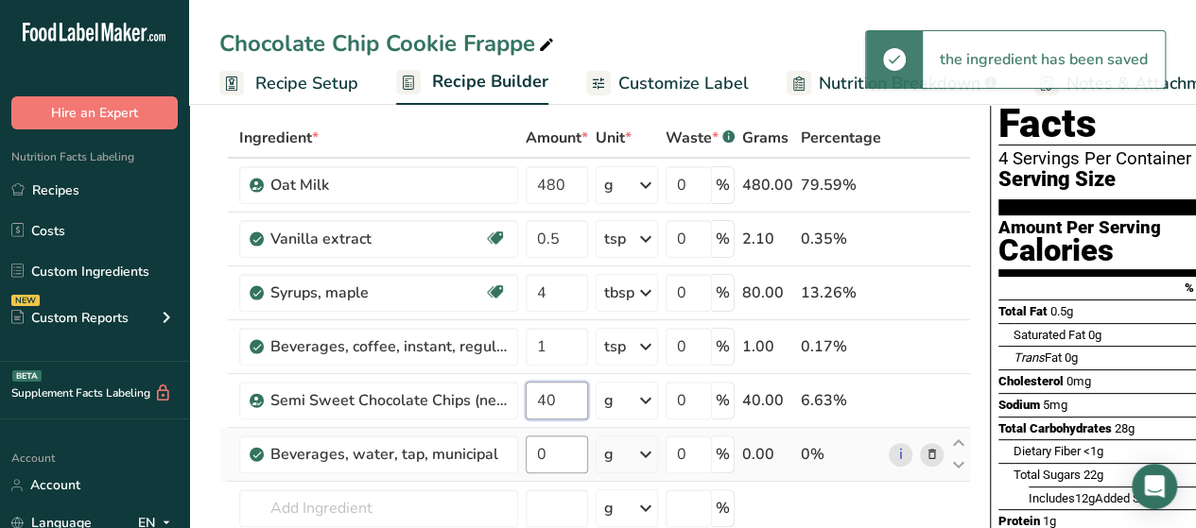
type input "40"
click at [564, 438] on div "Ingredient * Amount * Unit * Waste * .a-a{fill:#347362;}.b-a{fill:#fff;} Grams …" at bounding box center [594, 386] width 751 height 536
type input "300"
click at [912, 223] on div "Ingredient * Amount * Unit * Waste * .a-a{fill:#347362;}.b-a{fill:#fff;} Grams …" at bounding box center [594, 386] width 751 height 536
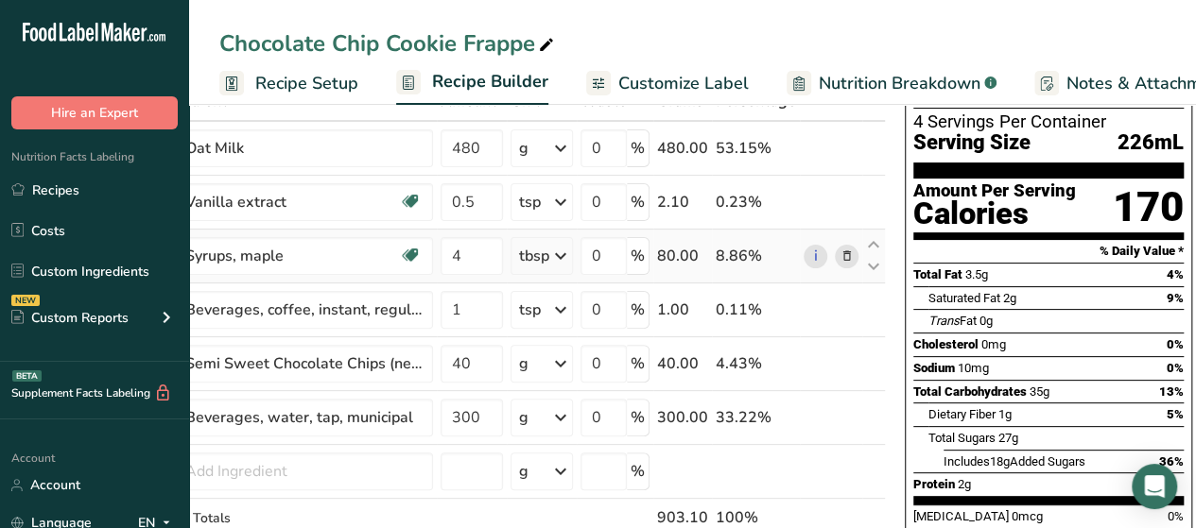
scroll to position [124, 0]
